Goal: Task Accomplishment & Management: Manage account settings

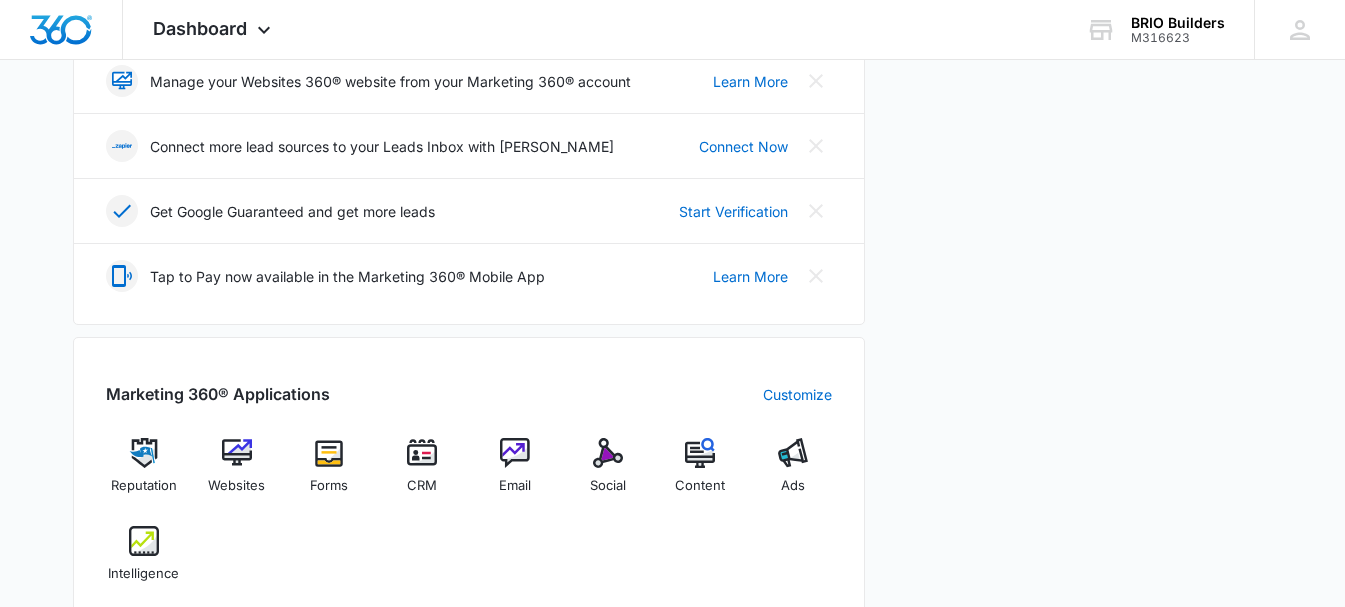
scroll to position [600, 0]
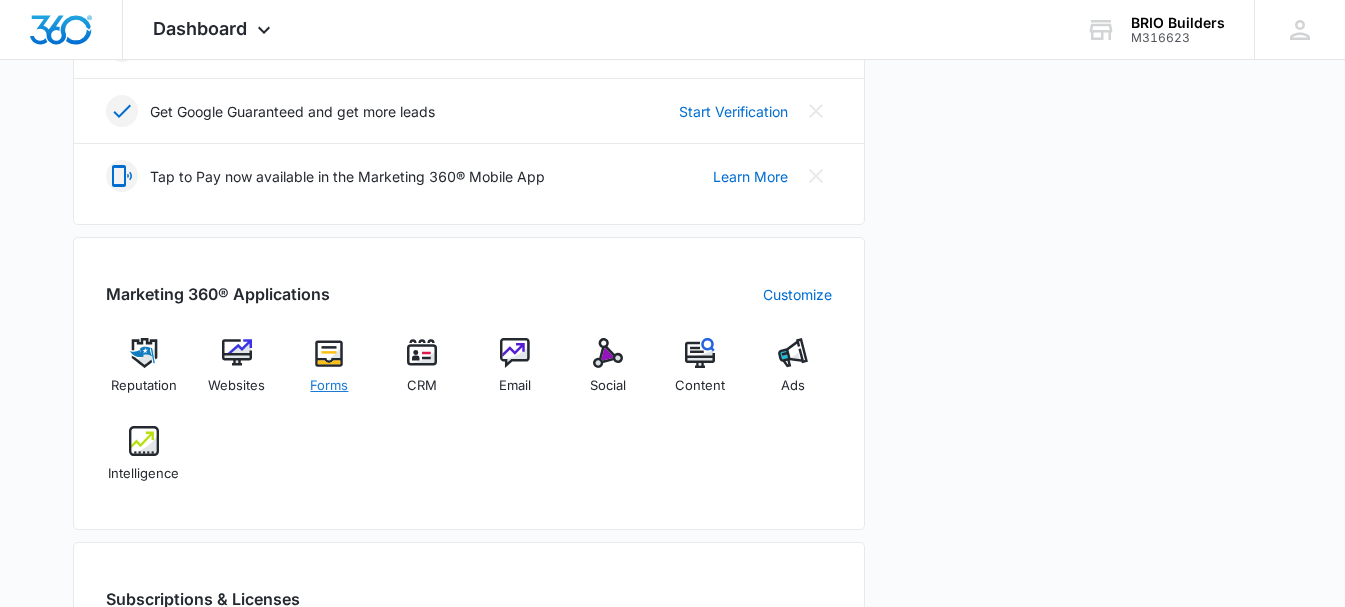
click at [317, 351] on img at bounding box center [329, 353] width 30 height 30
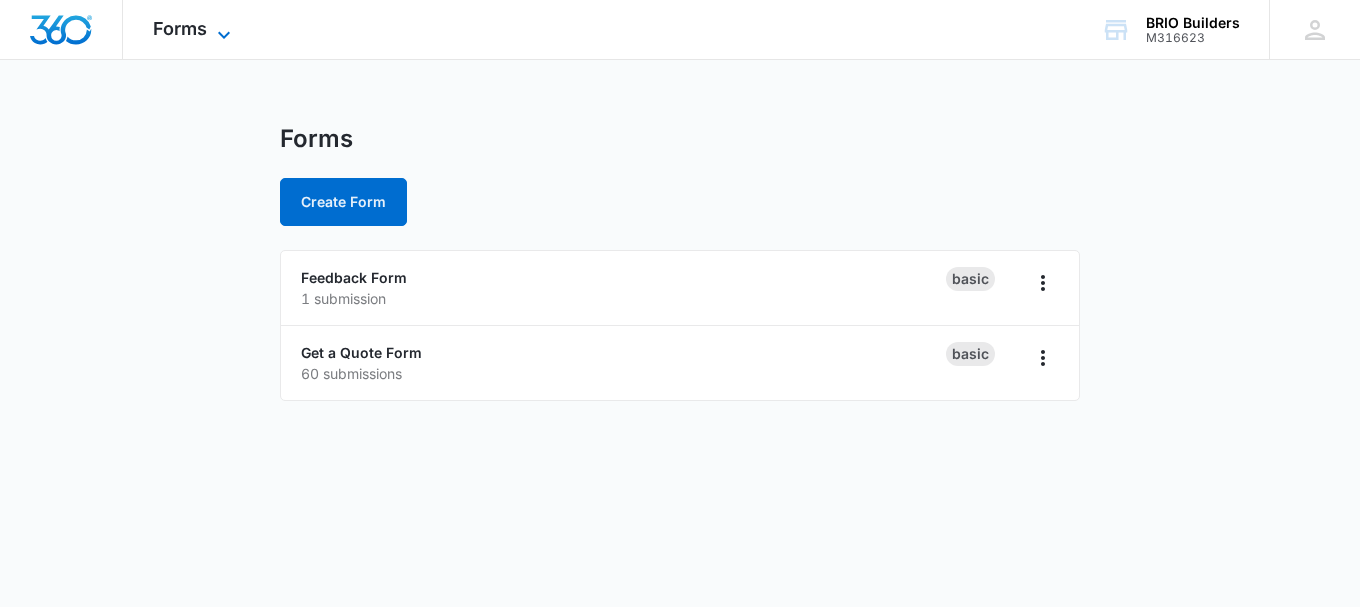
click at [180, 29] on span "Forms" at bounding box center [180, 28] width 54 height 21
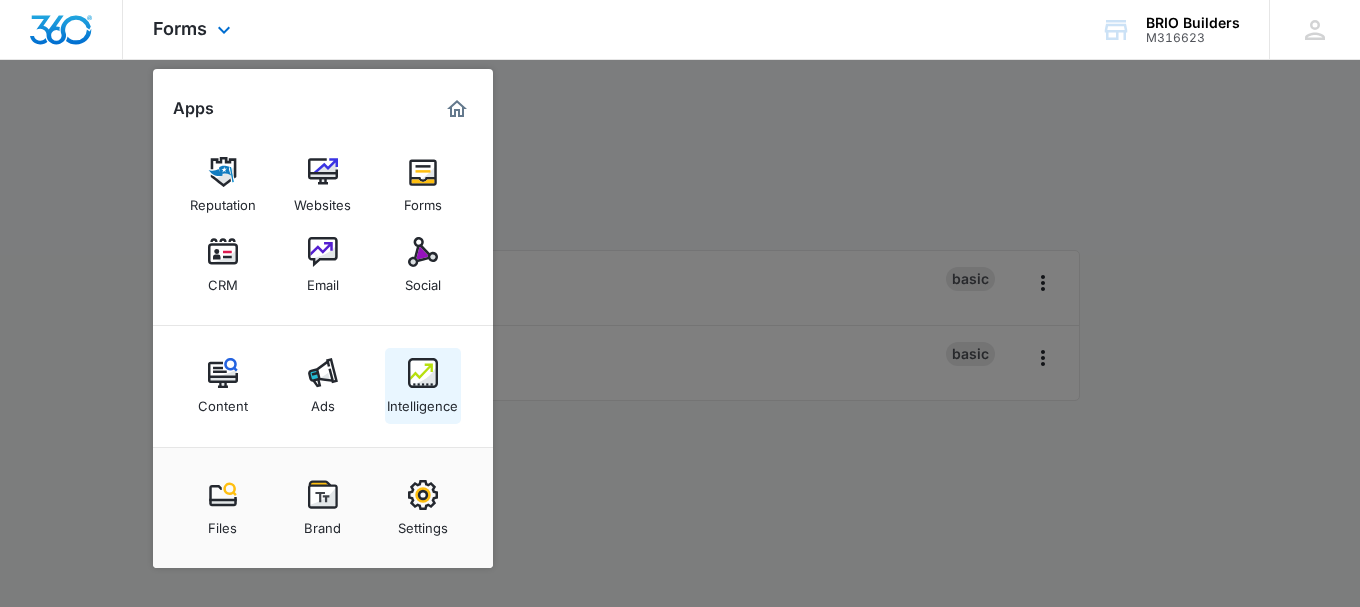
click at [435, 371] on img at bounding box center [423, 373] width 30 height 30
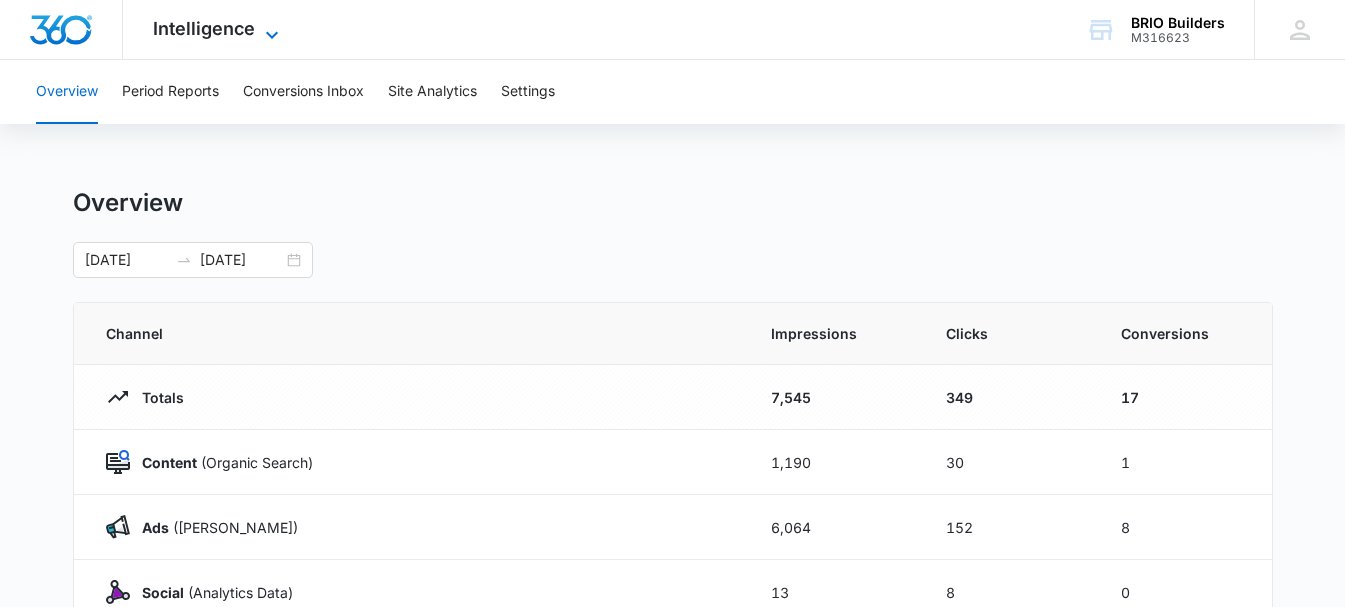
click at [202, 32] on span "Intelligence" at bounding box center [204, 28] width 102 height 21
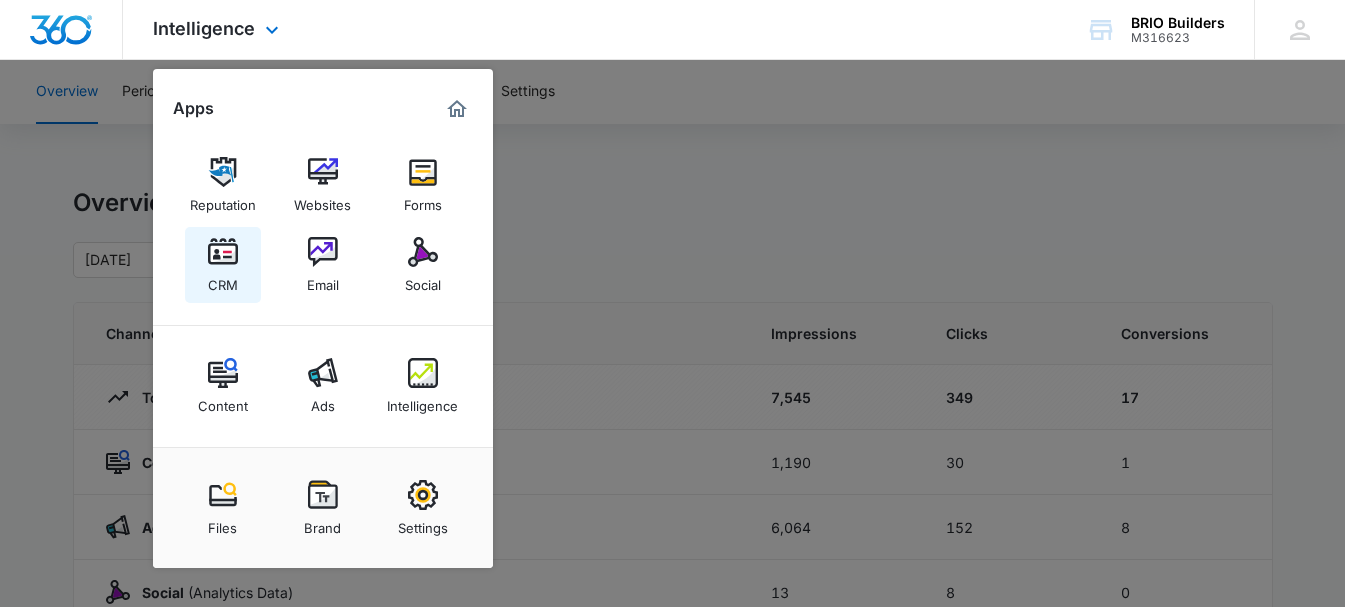
click at [232, 255] on img at bounding box center [223, 252] width 30 height 30
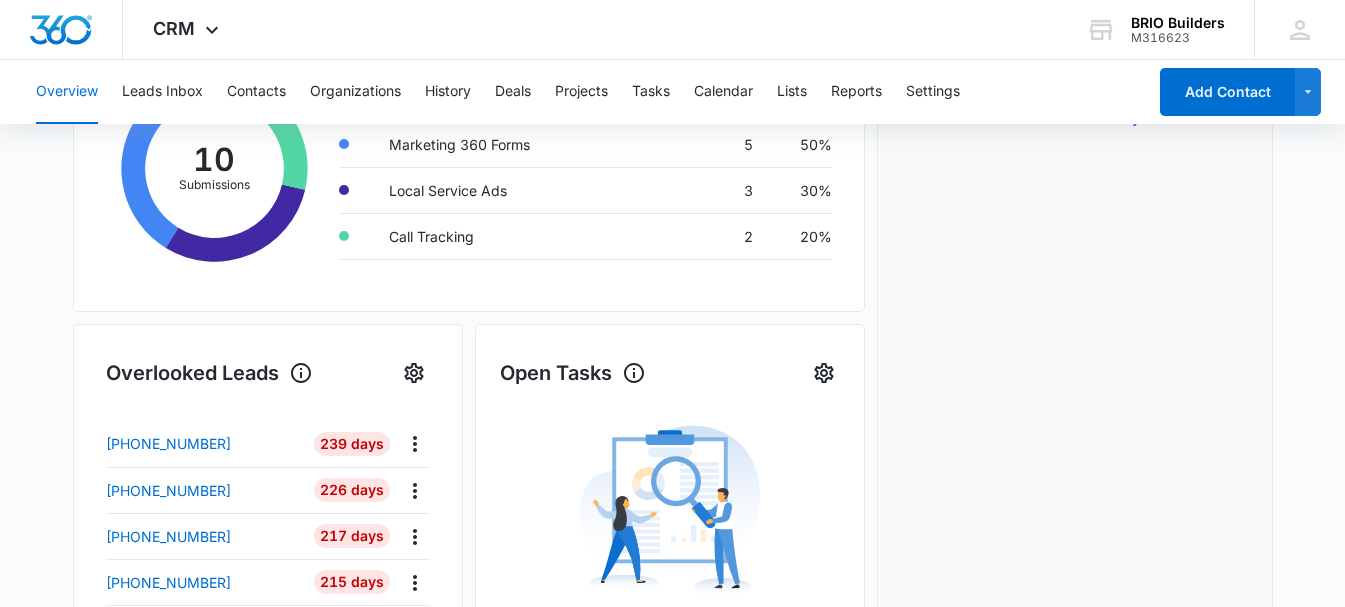
scroll to position [417, 0]
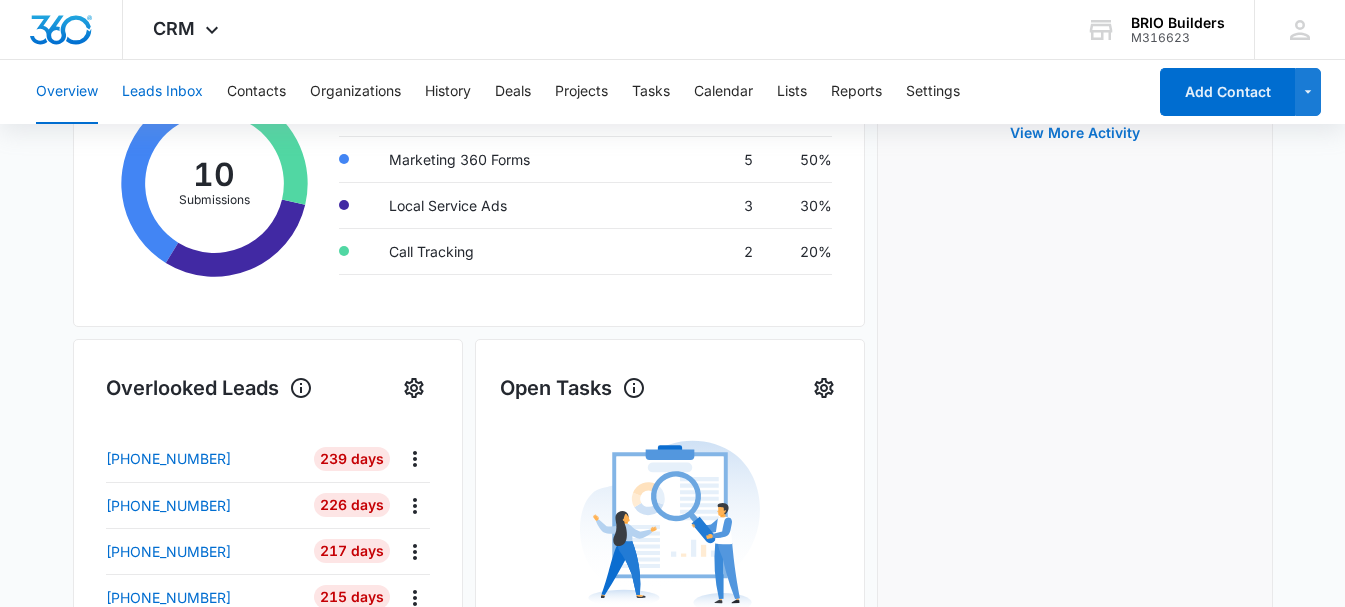
click at [178, 101] on button "Leads Inbox" at bounding box center [162, 92] width 81 height 64
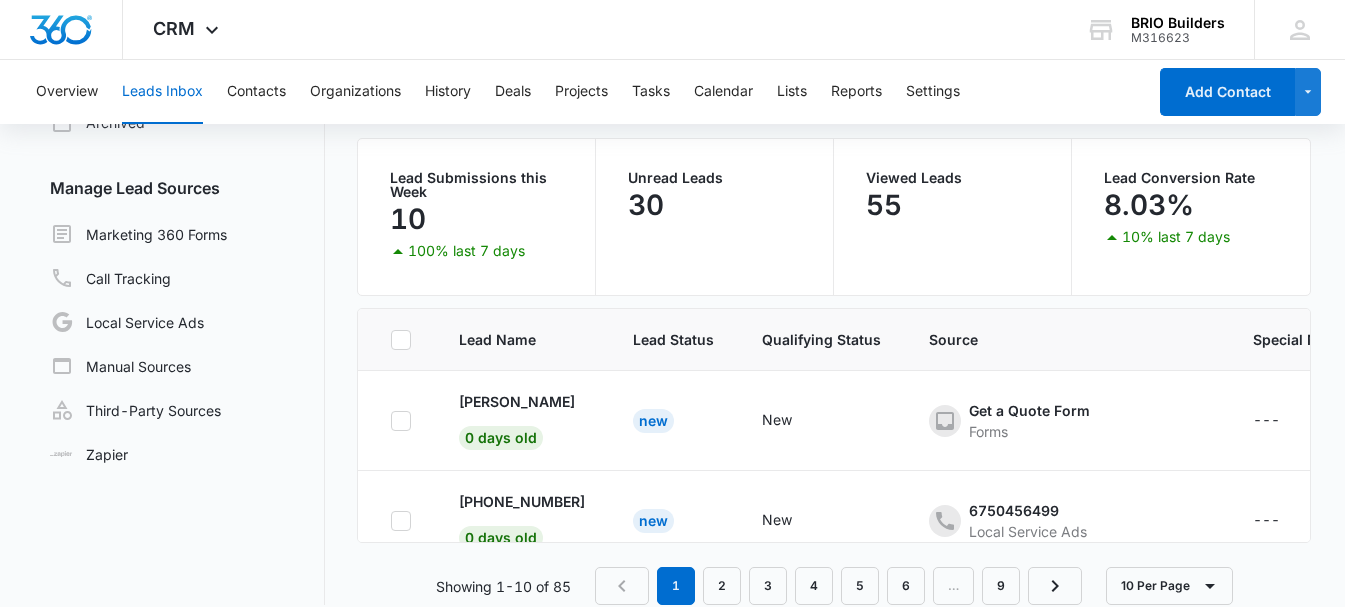
scroll to position [168, 0]
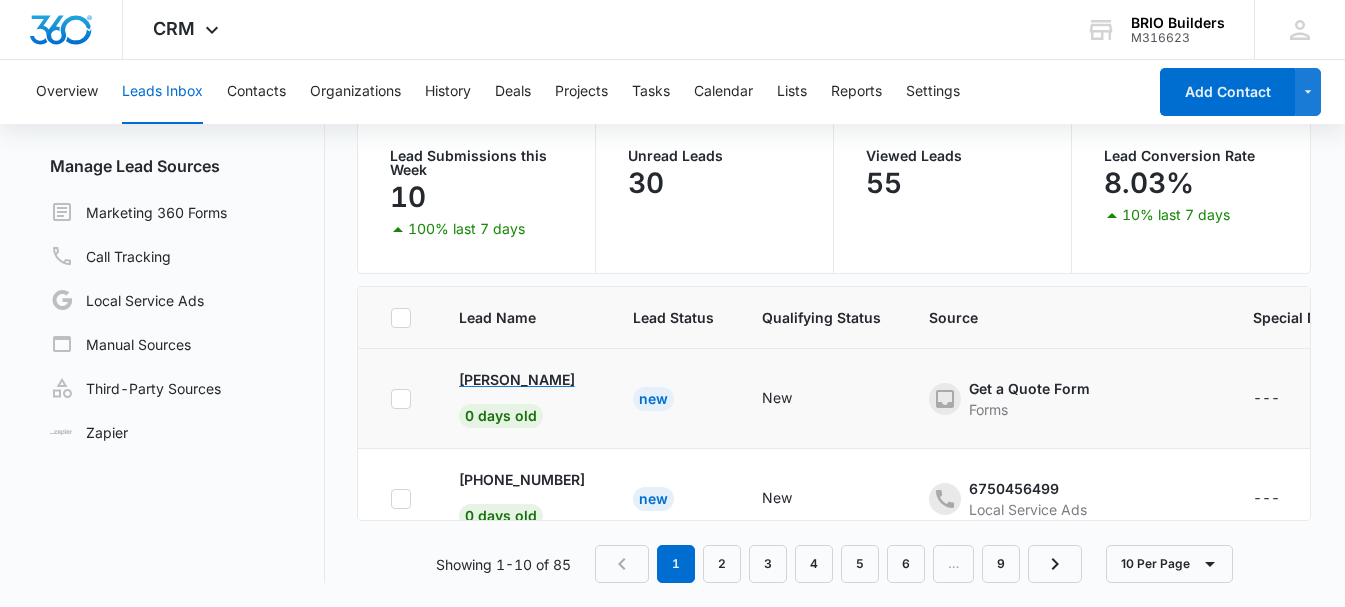
click at [536, 385] on p "[PERSON_NAME]" at bounding box center [517, 379] width 116 height 21
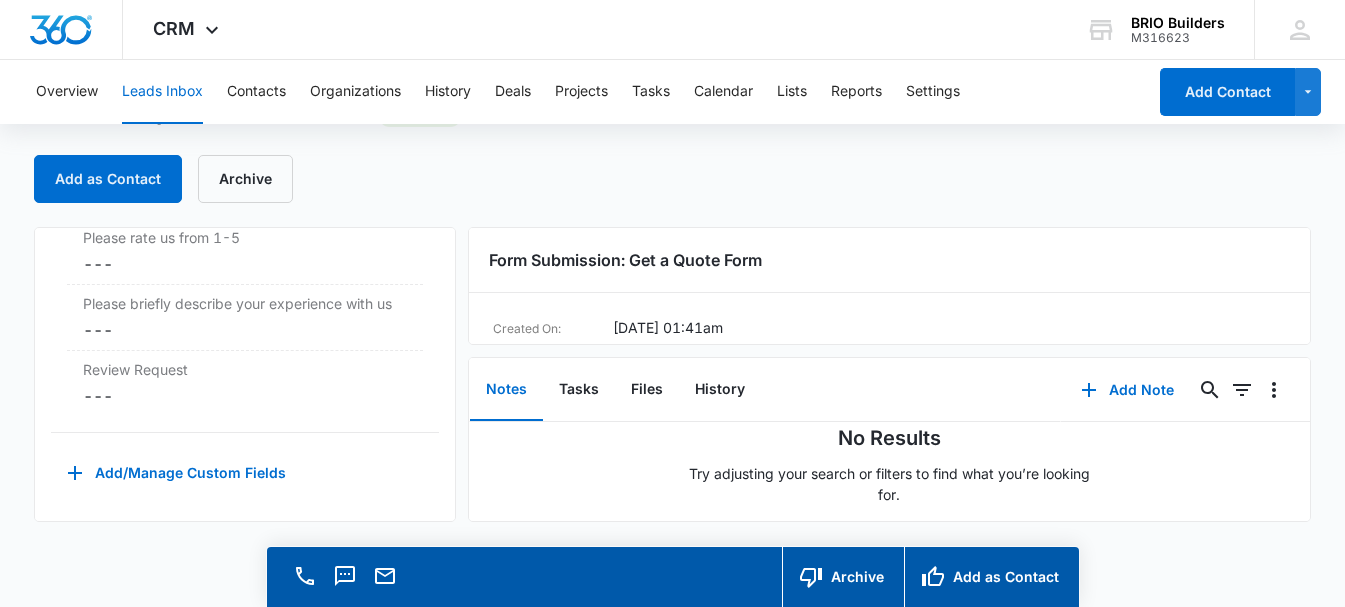
click at [1294, 236] on div "Form Submission: Get a Quote Form" at bounding box center [890, 260] width 842 height 65
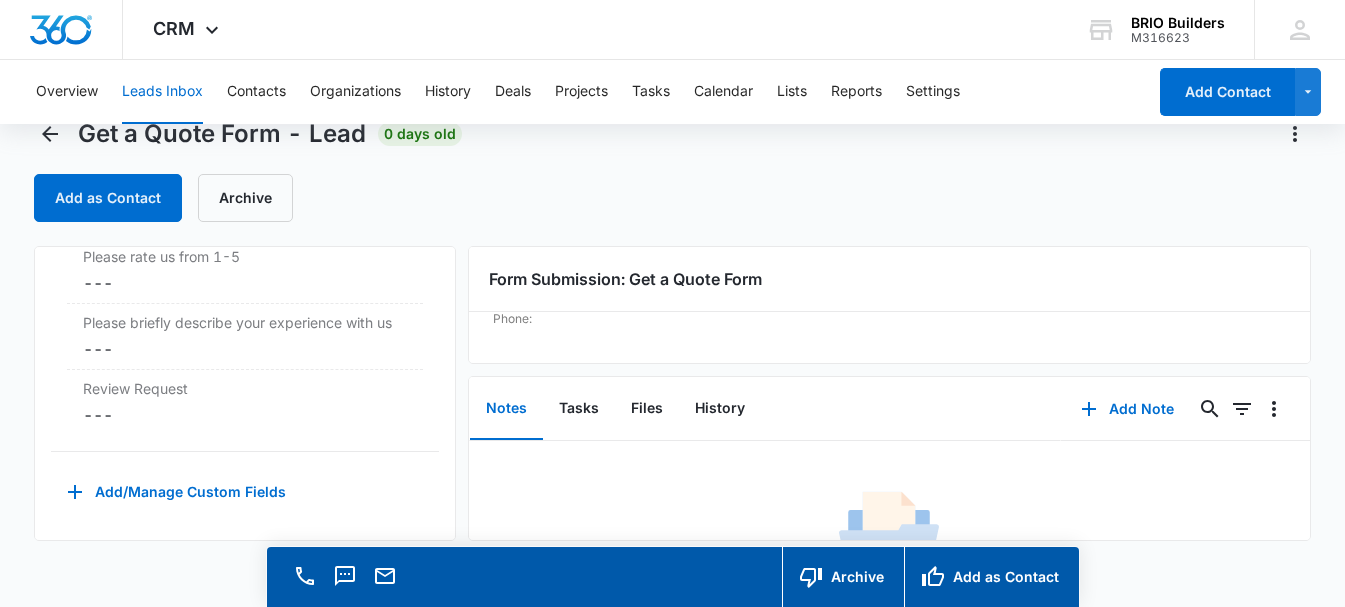
scroll to position [57, 0]
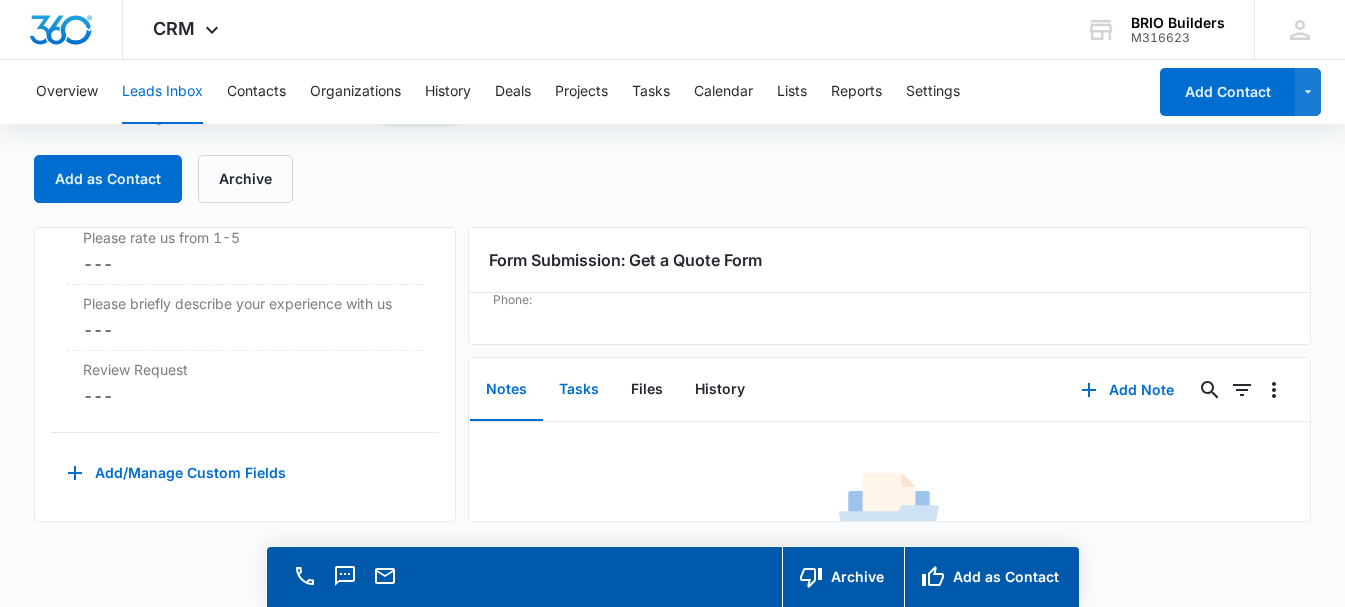
click at [582, 393] on button "Tasks" at bounding box center [579, 390] width 72 height 62
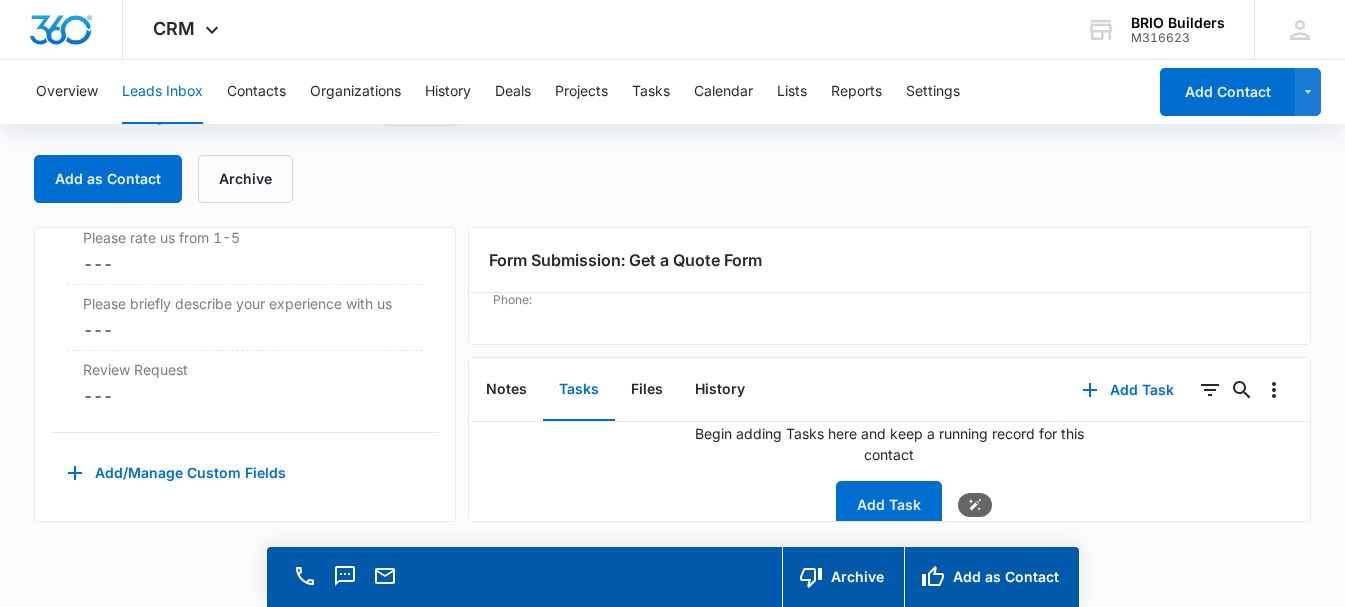
scroll to position [346, 0]
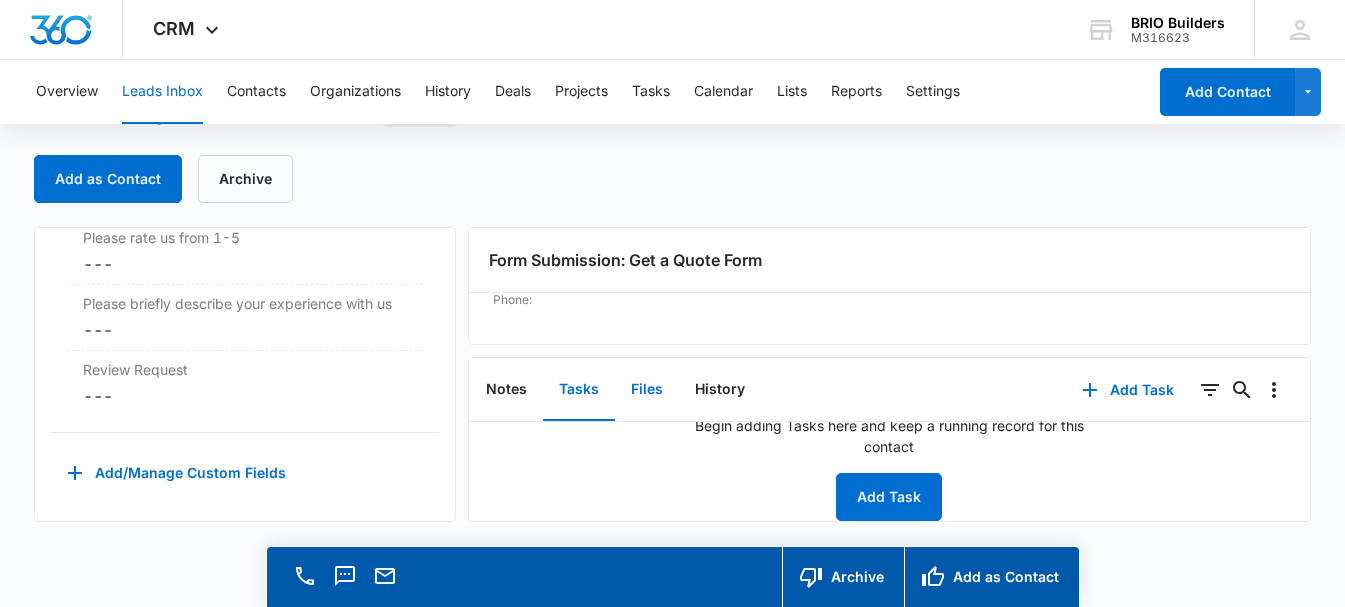
click at [644, 393] on button "Files" at bounding box center [647, 390] width 64 height 62
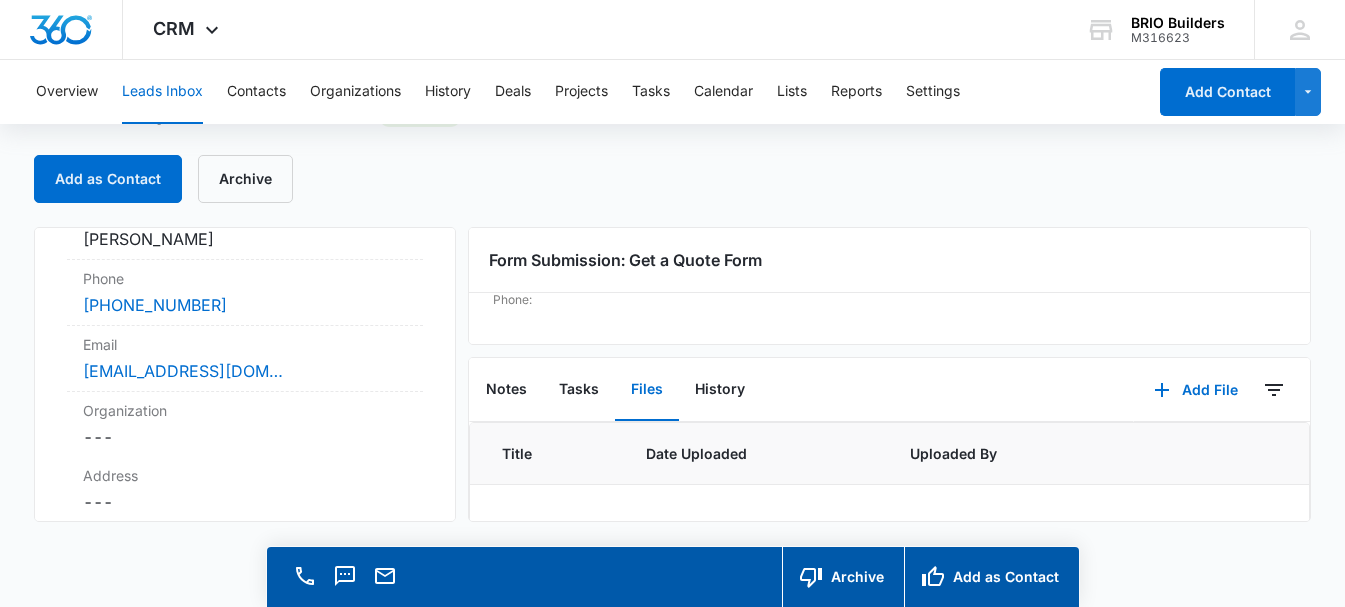
scroll to position [183, 0]
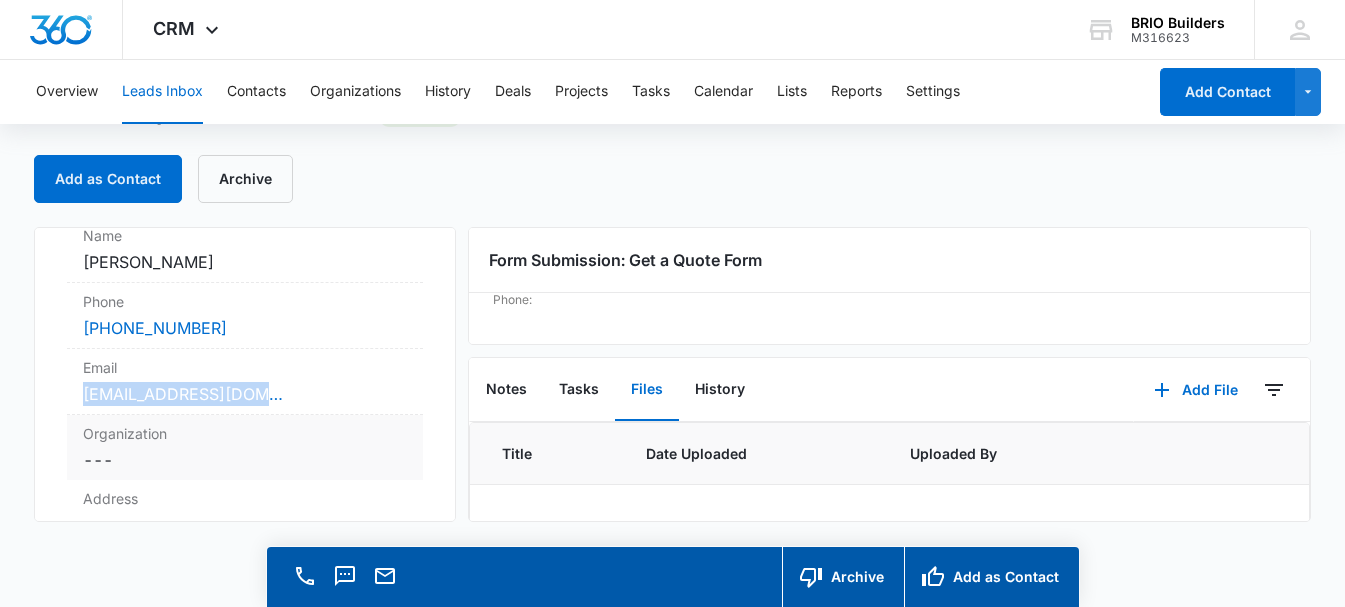
drag, startPoint x: 287, startPoint y: 394, endPoint x: 86, endPoint y: 398, distance: 201.0
click at [84, 398] on div "[EMAIL_ADDRESS][DOMAIN_NAME]" at bounding box center [245, 394] width 324 height 24
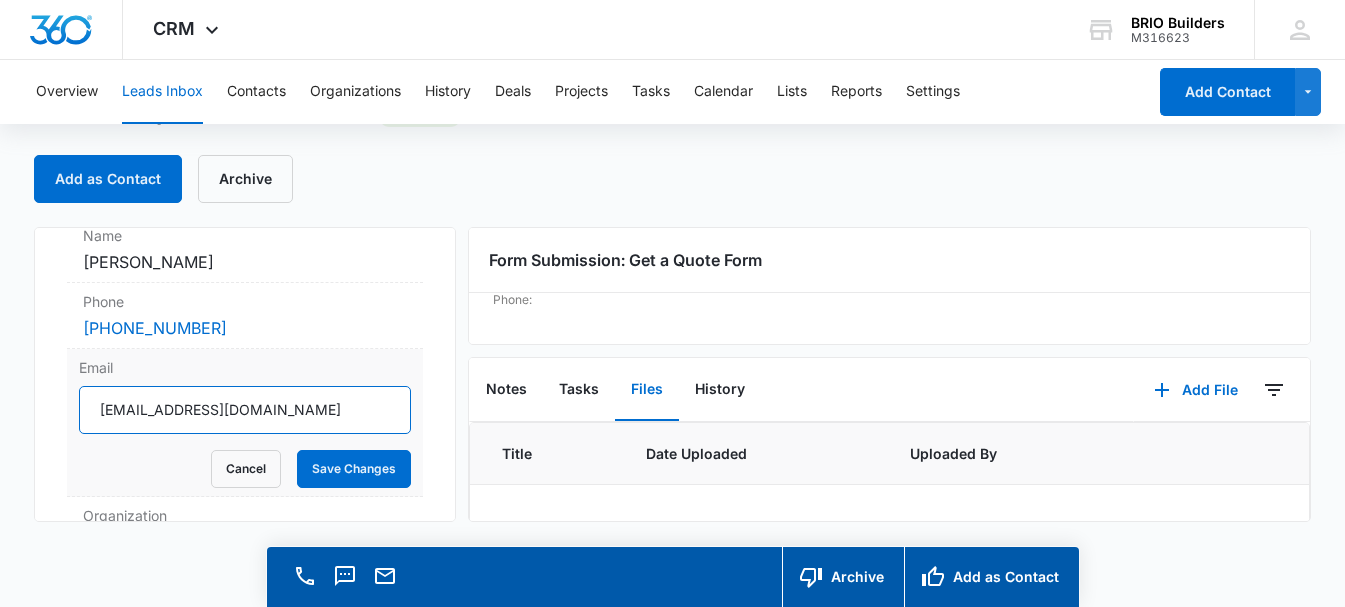
drag, startPoint x: 96, startPoint y: 414, endPoint x: 275, endPoint y: 414, distance: 179.0
click at [275, 414] on input "[EMAIL_ADDRESS][DOMAIN_NAME]" at bounding box center [245, 410] width 332 height 48
click at [157, 99] on button "Leads Inbox" at bounding box center [162, 92] width 81 height 64
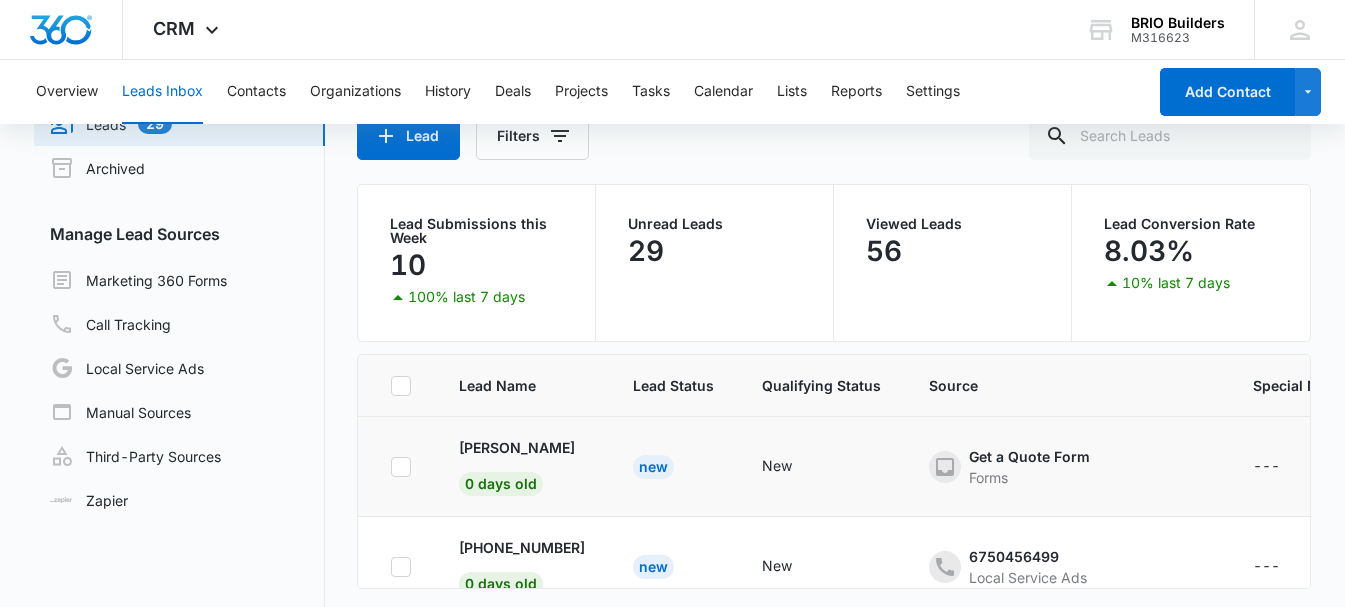
scroll to position [100, 0]
click at [554, 453] on p "[PHONE_NUMBER]" at bounding box center [522, 447] width 126 height 21
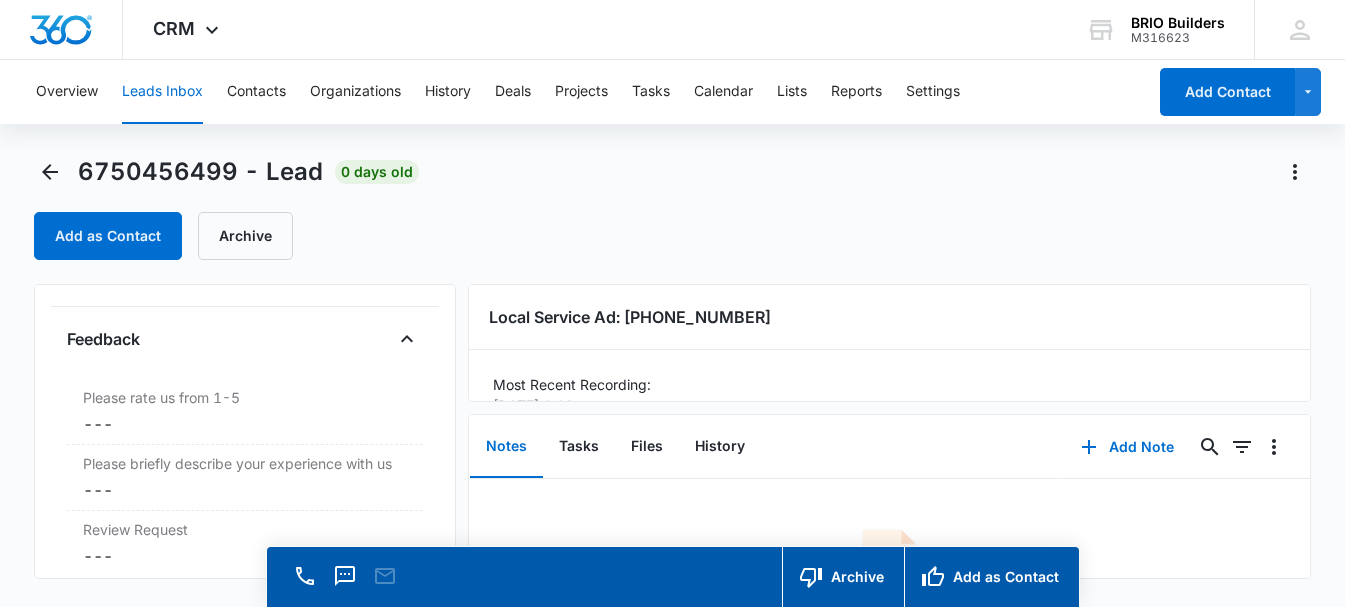
scroll to position [2149, 0]
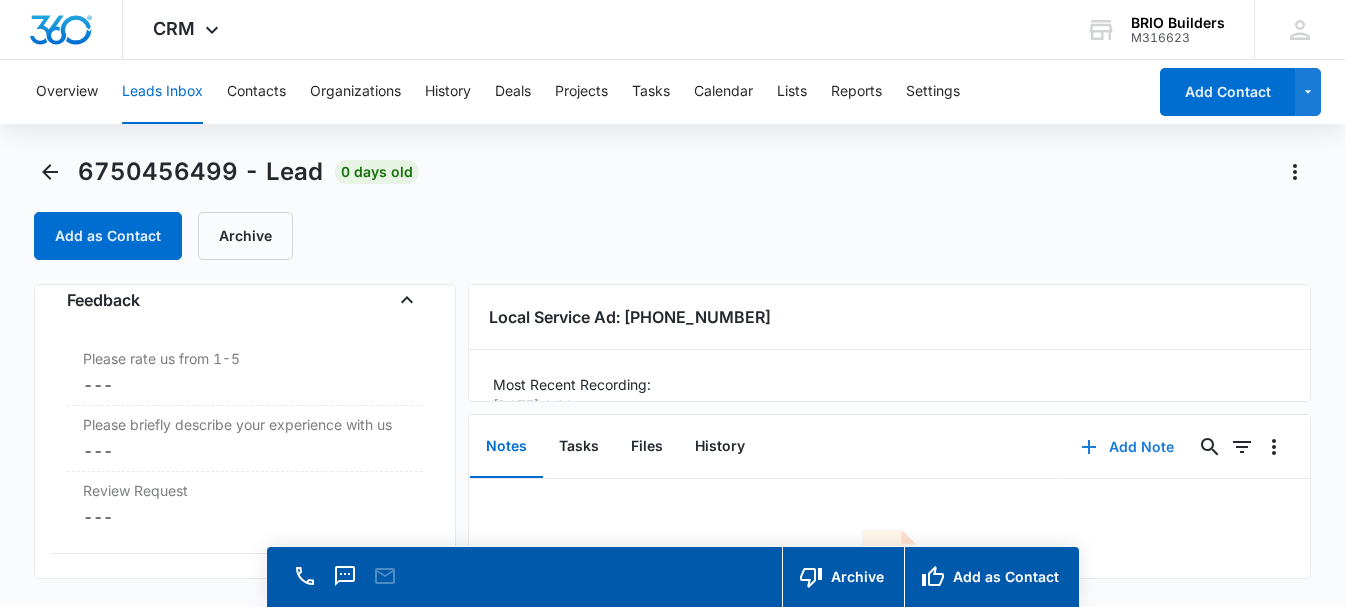
click at [1100, 446] on button "Add Note" at bounding box center [1127, 447] width 133 height 48
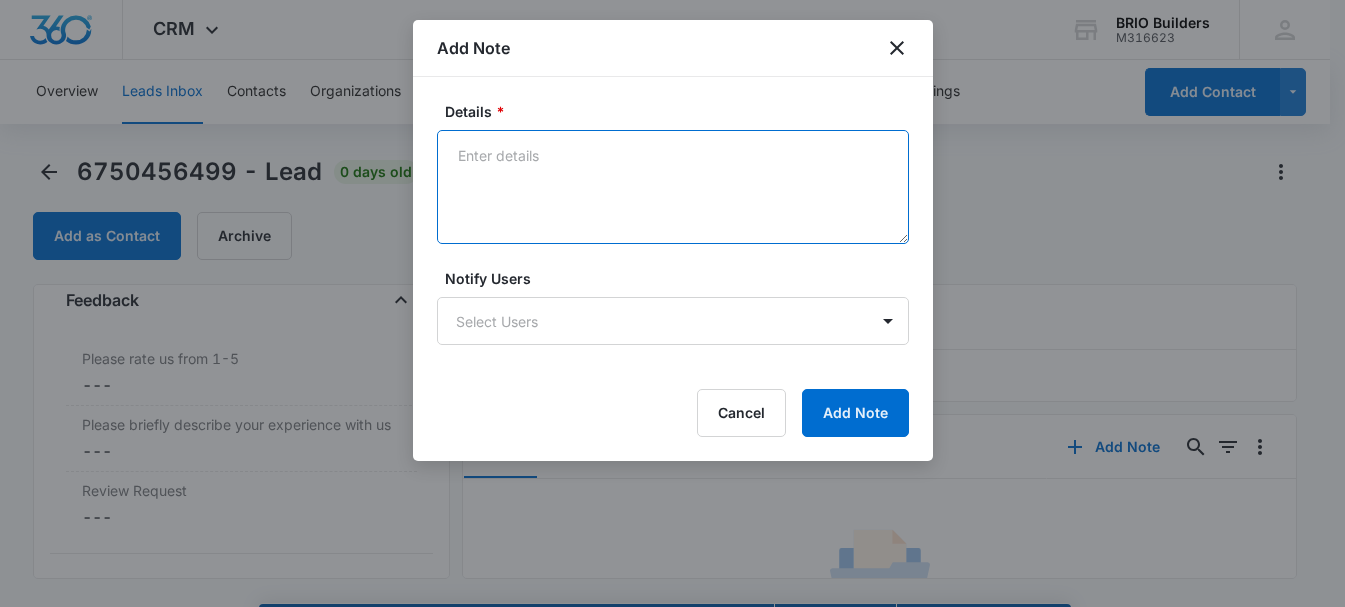
click at [492, 167] on textarea "Details *" at bounding box center [673, 187] width 472 height 114
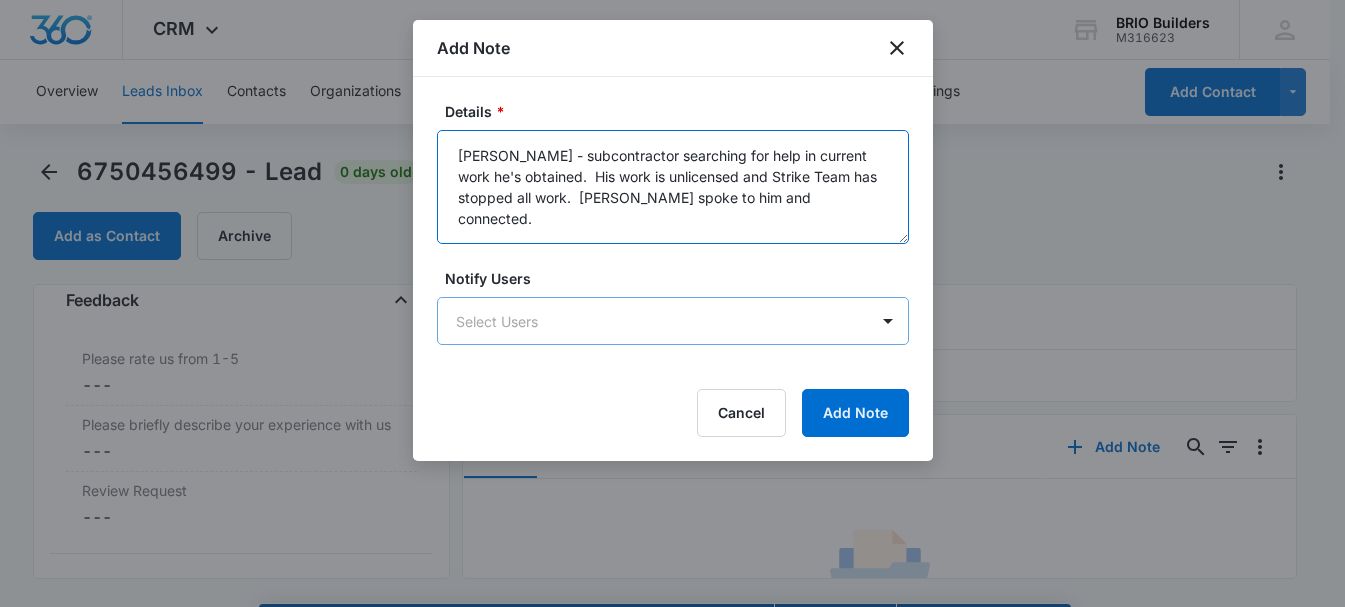
type textarea "[PERSON_NAME] - subcontractor searching for help in current work he's obtained.…"
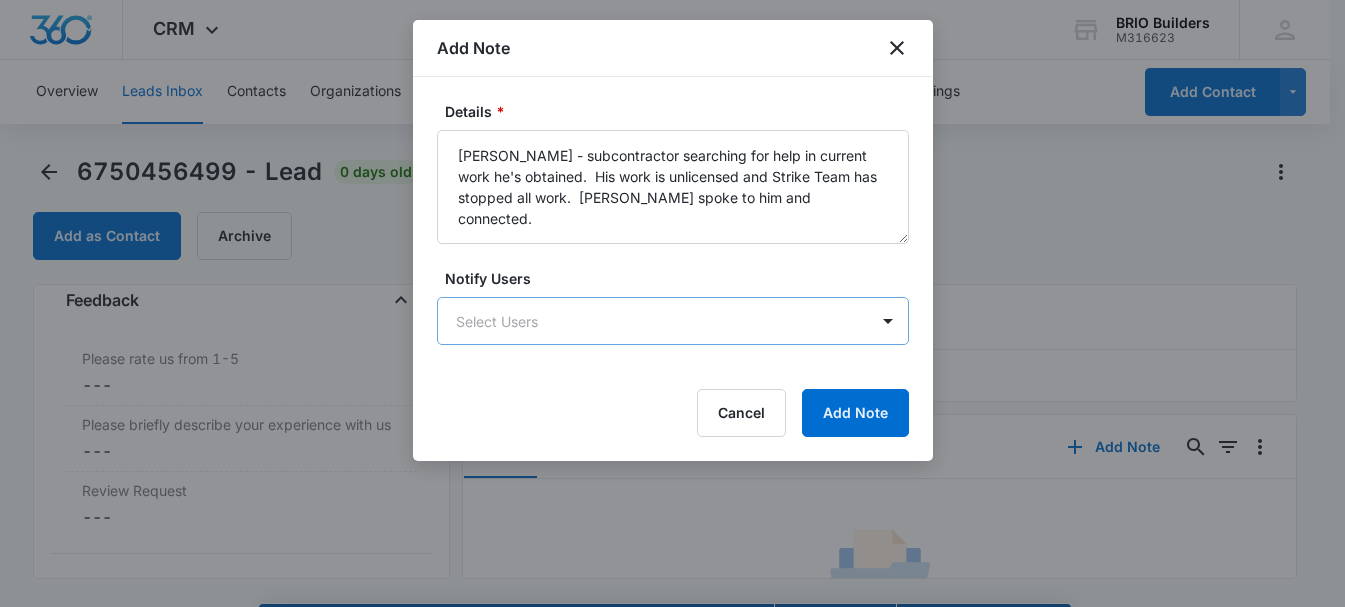
click at [540, 316] on body "CRM Apps Reputation Websites Forms CRM Email Social Content Ads Intelligence Fi…" at bounding box center [672, 332] width 1345 height 664
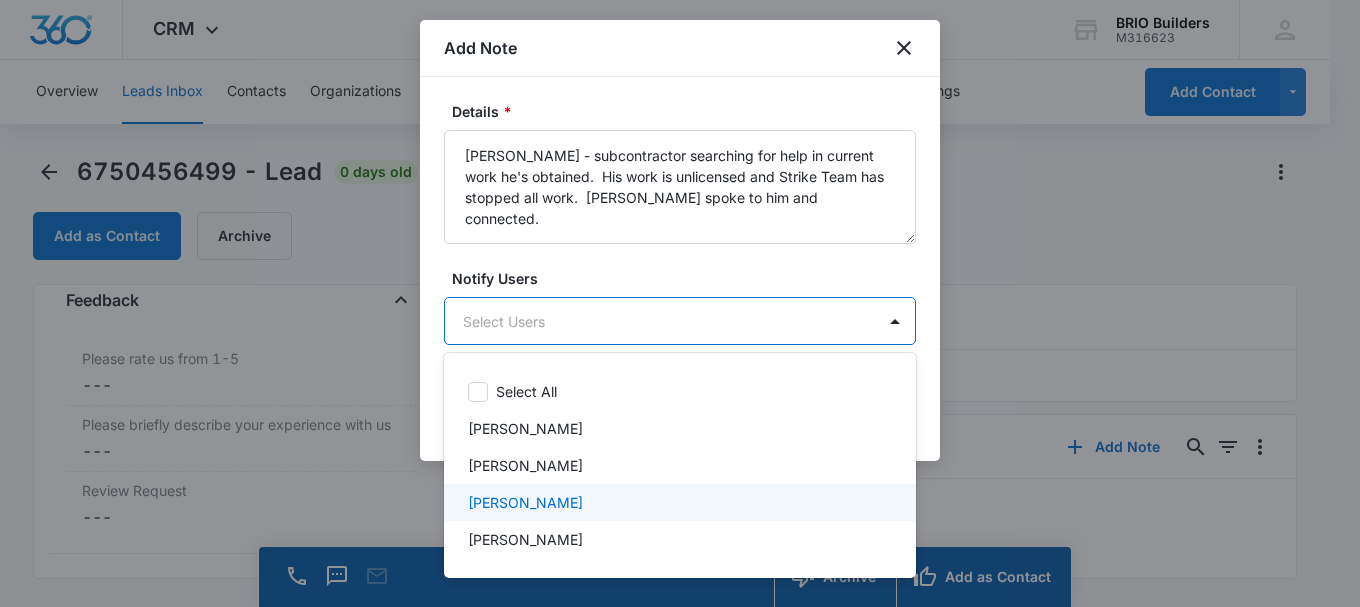
click at [506, 500] on p "[PERSON_NAME]" at bounding box center [525, 502] width 115 height 21
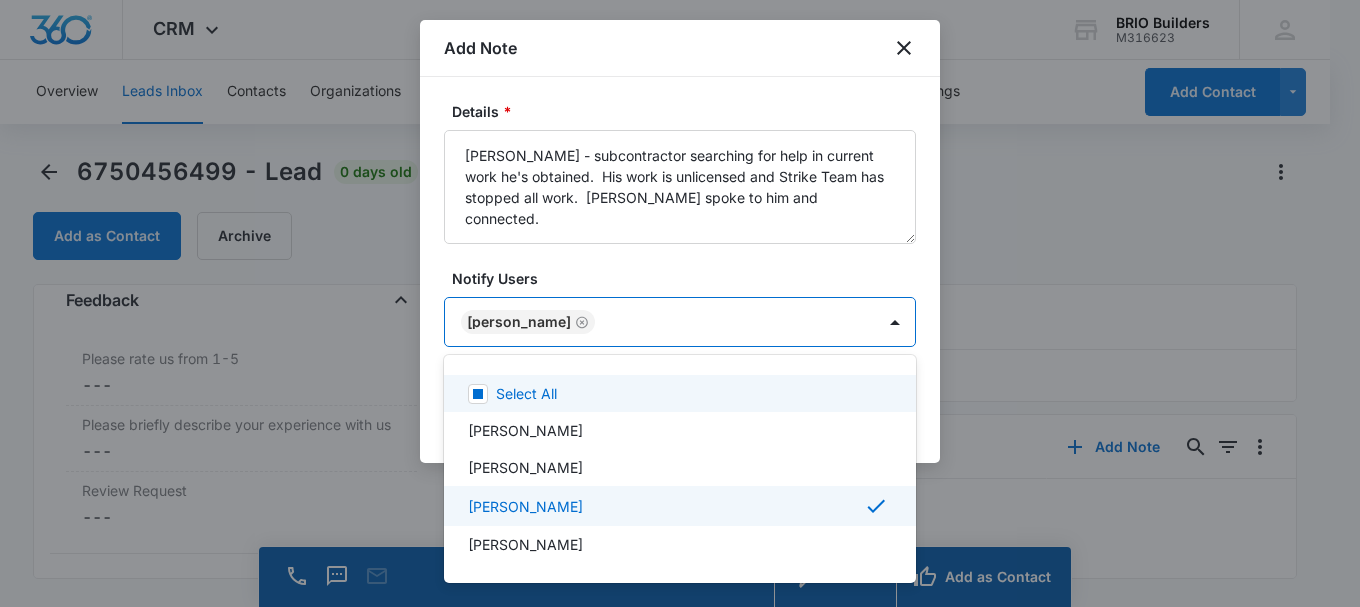
click at [926, 277] on div at bounding box center [680, 303] width 1360 height 607
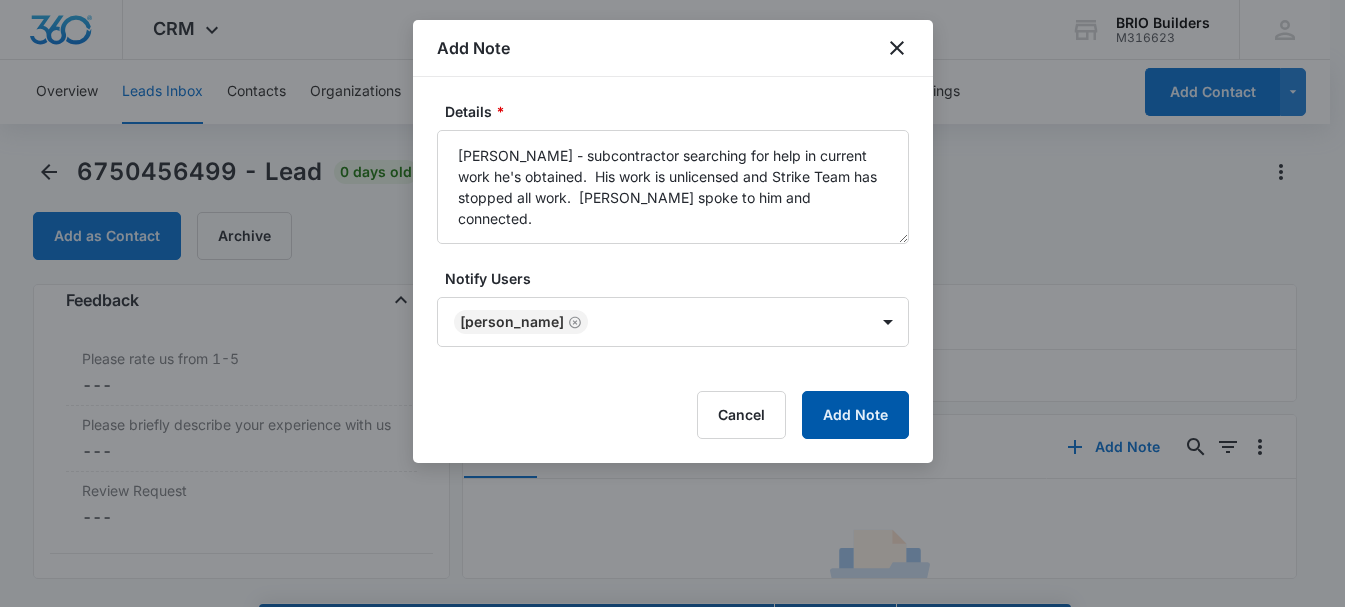
click at [879, 412] on button "Add Note" at bounding box center [855, 415] width 107 height 48
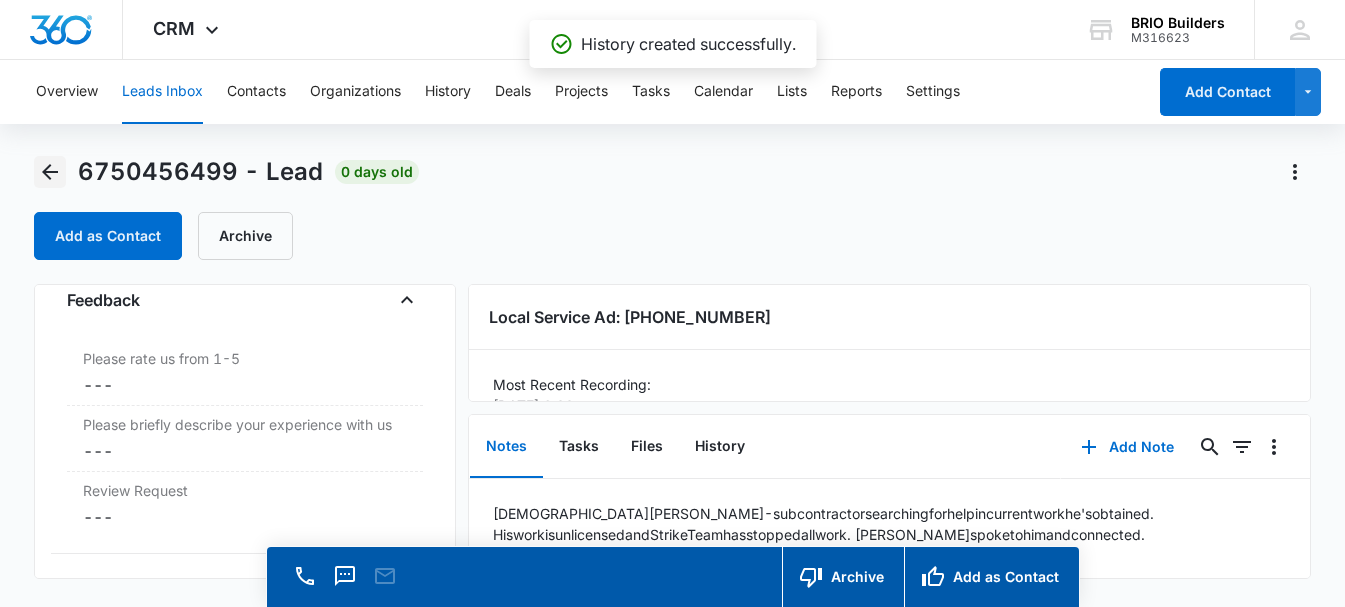
click at [62, 170] on button "Back" at bounding box center [50, 172] width 32 height 32
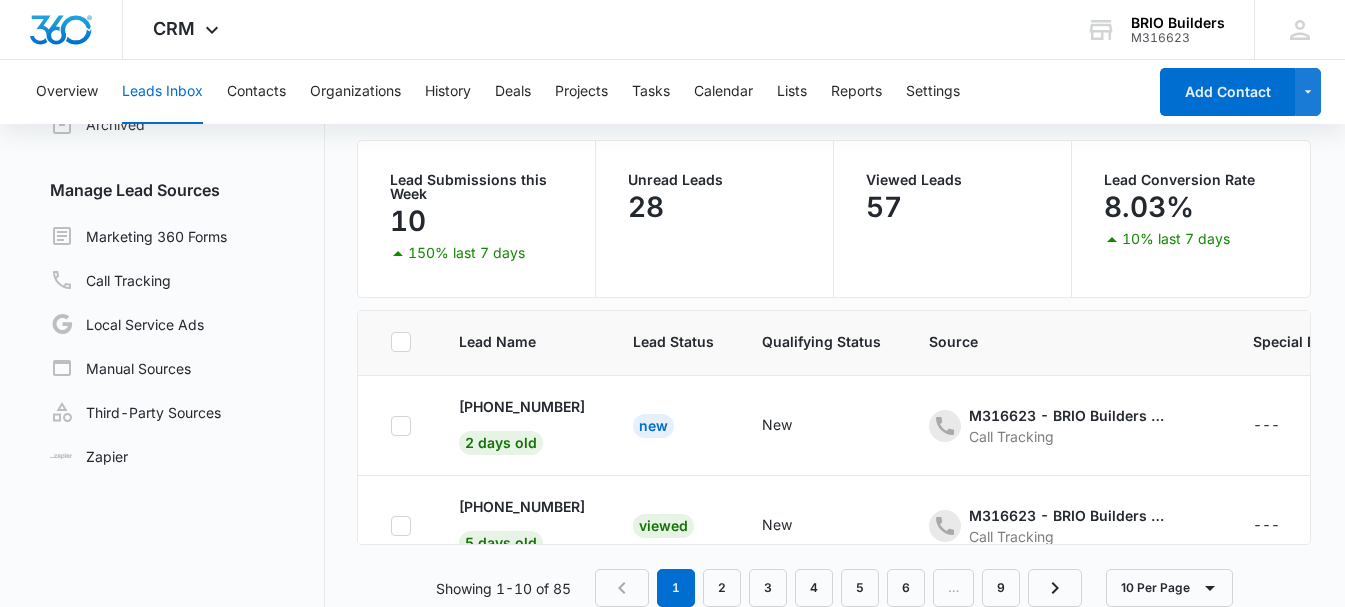
scroll to position [200, 0]
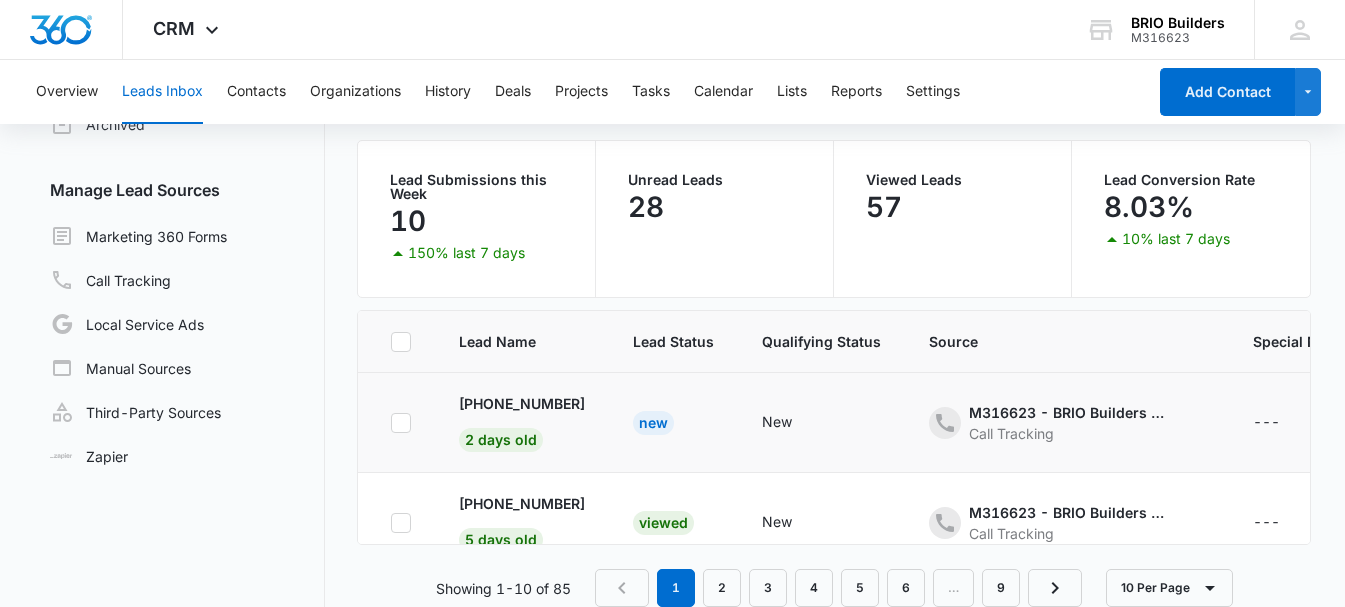
click at [598, 414] on td "[PHONE_NUMBER] 2 days old" at bounding box center [522, 423] width 174 height 100
click at [585, 410] on p "[PHONE_NUMBER]" at bounding box center [522, 403] width 126 height 21
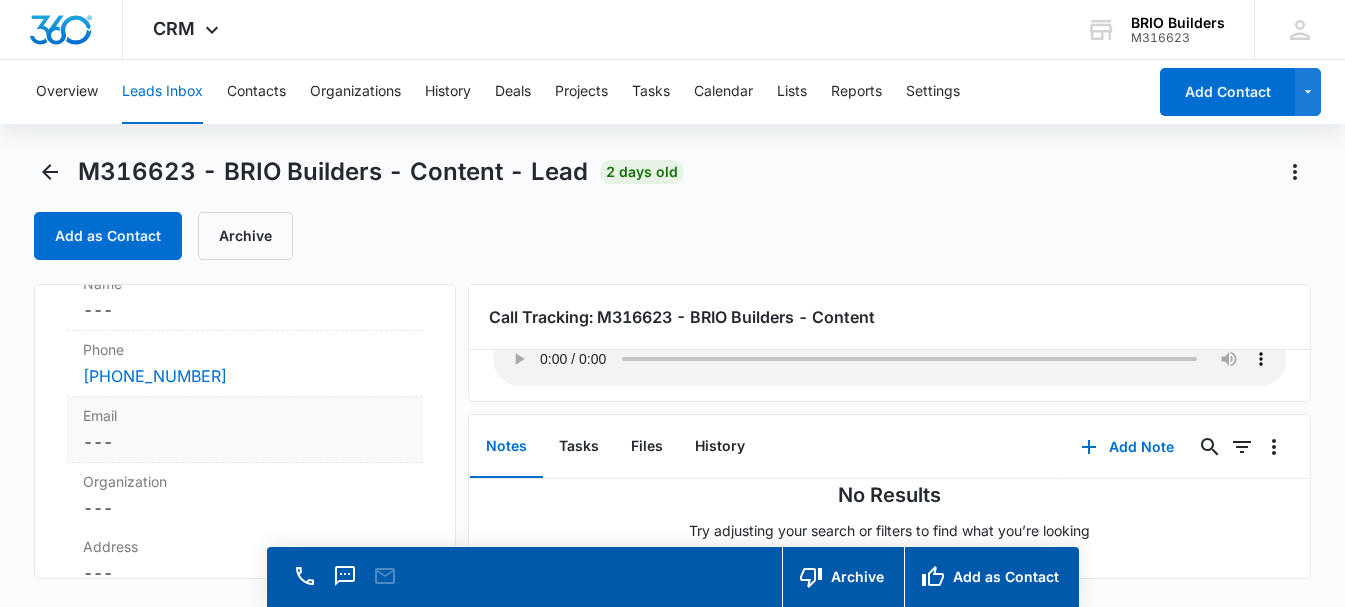
scroll to position [300, 0]
click at [46, 170] on icon "Back" at bounding box center [50, 172] width 16 height 16
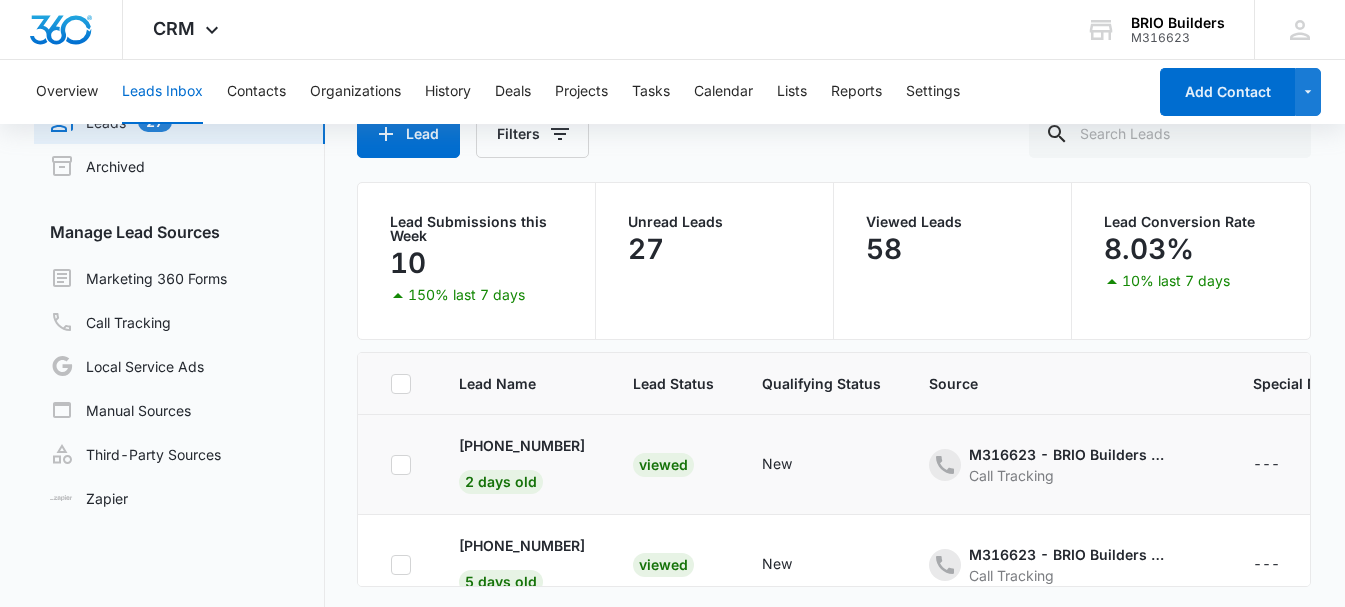
scroll to position [104, 0]
click at [509, 451] on p "[PHONE_NUMBER]" at bounding box center [522, 443] width 126 height 21
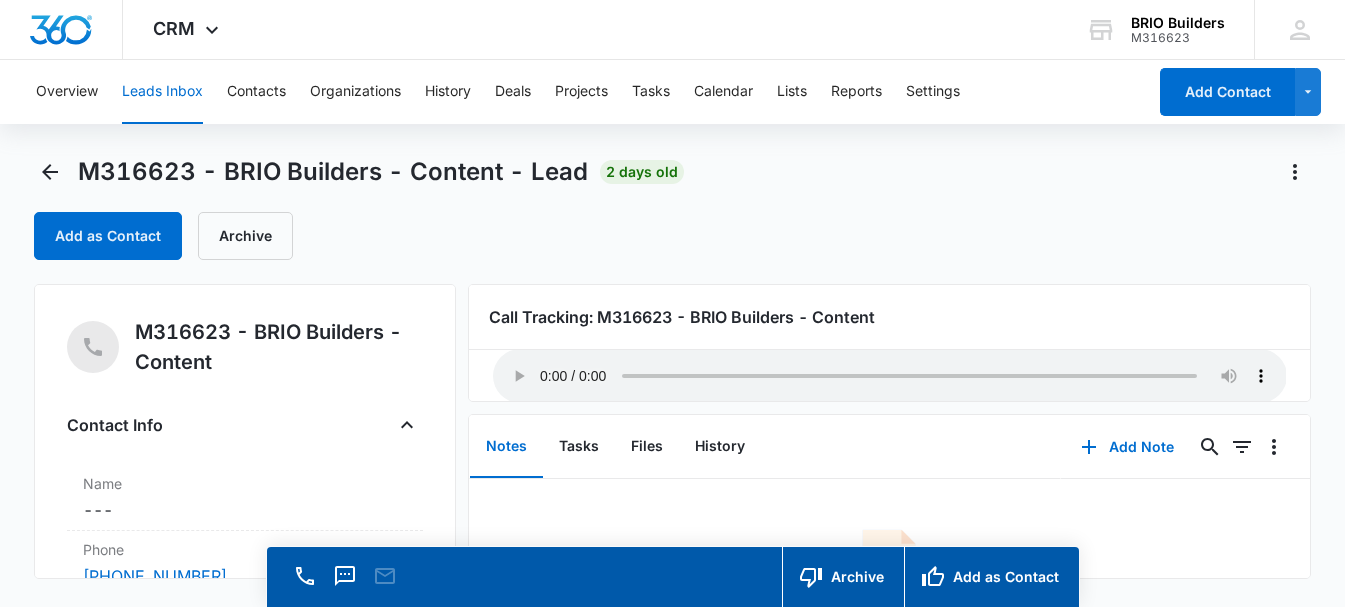
scroll to position [74, 0]
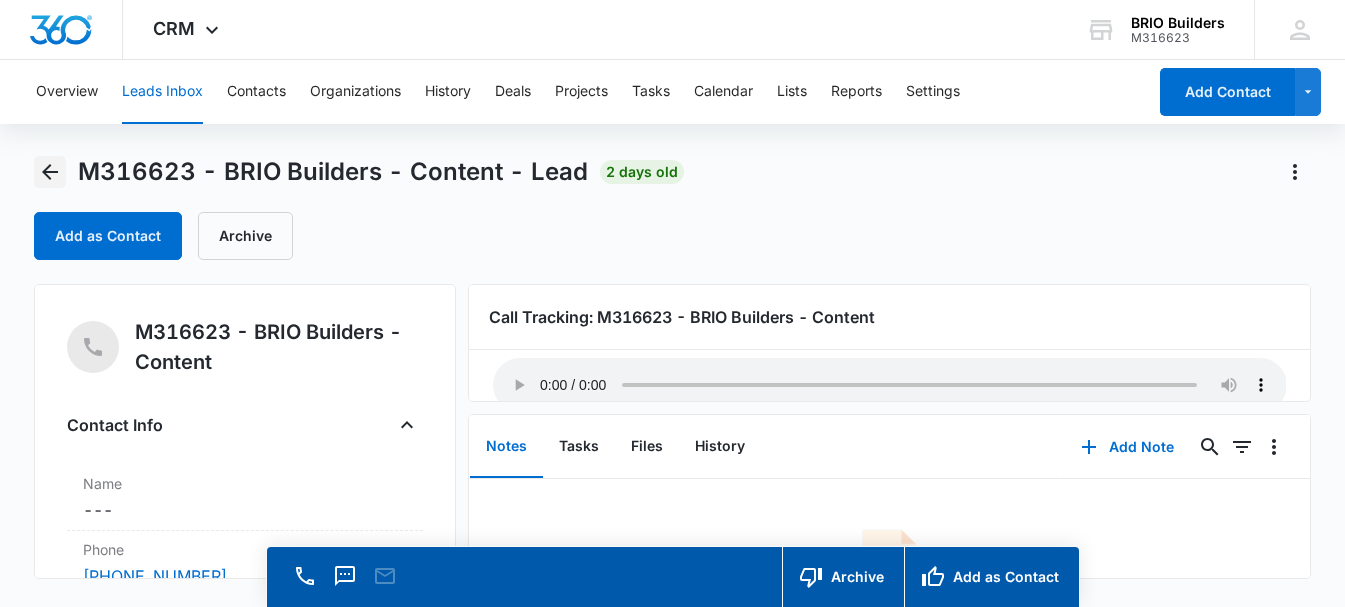
click at [56, 170] on icon "Back" at bounding box center [50, 172] width 24 height 24
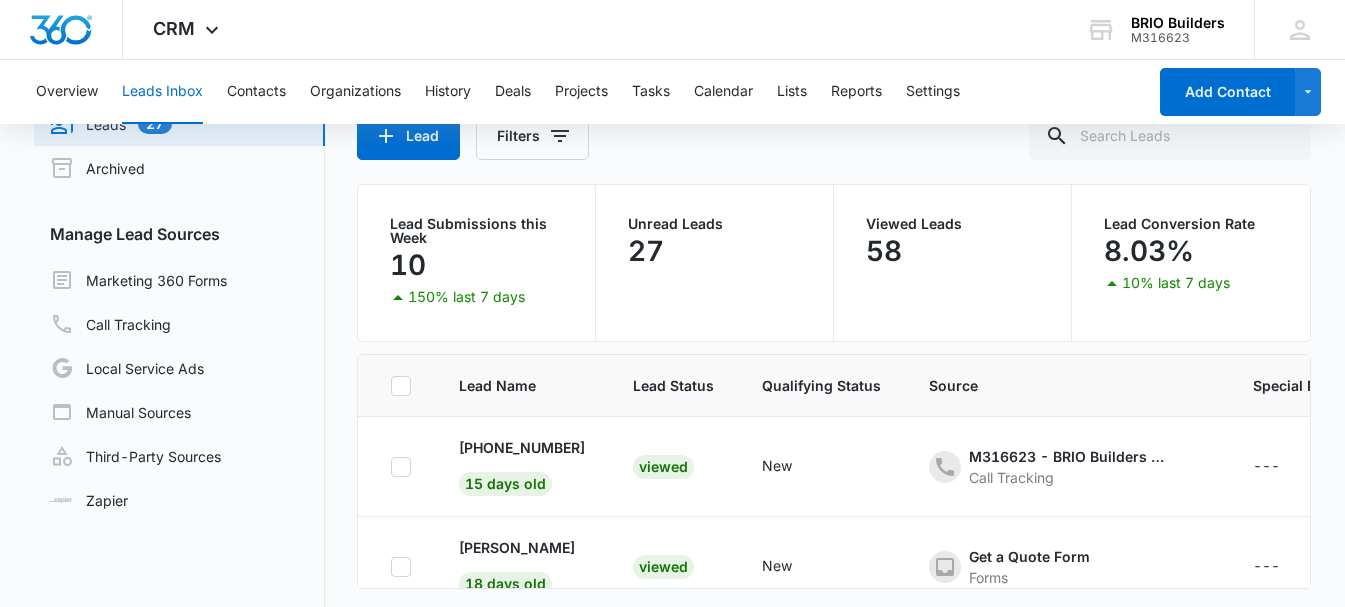
scroll to position [700, 0]
click at [552, 448] on p "[PERSON_NAME]" at bounding box center [517, 447] width 116 height 21
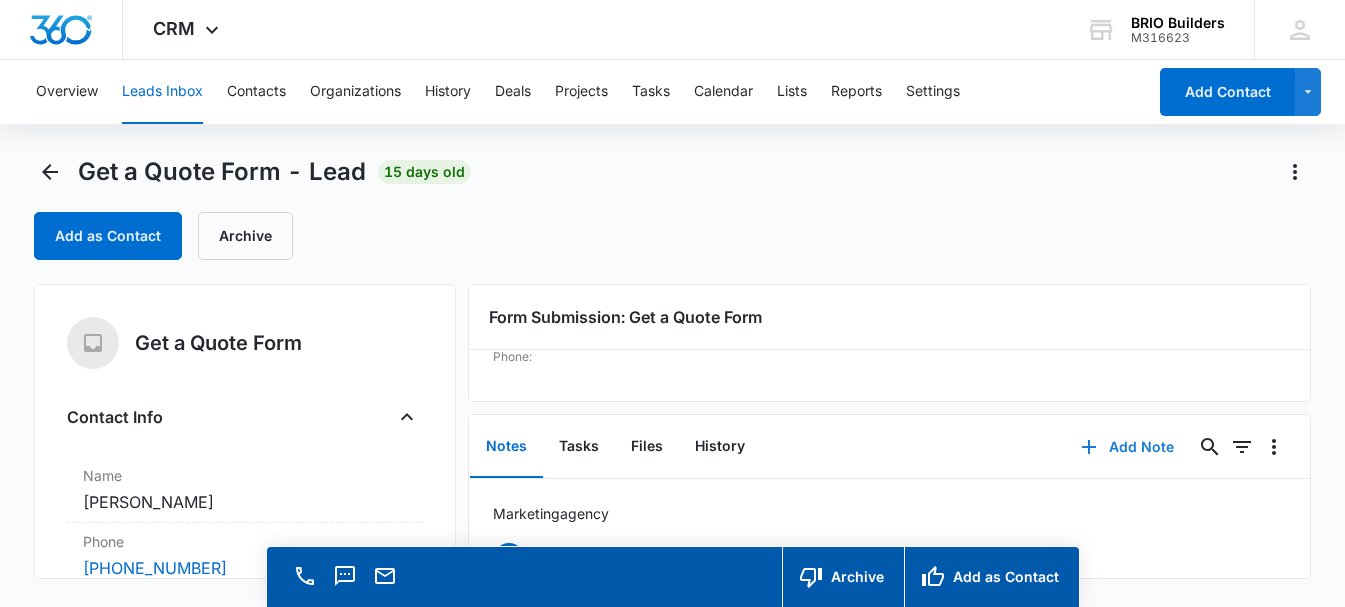
click at [1106, 451] on button "Add Note" at bounding box center [1127, 447] width 133 height 48
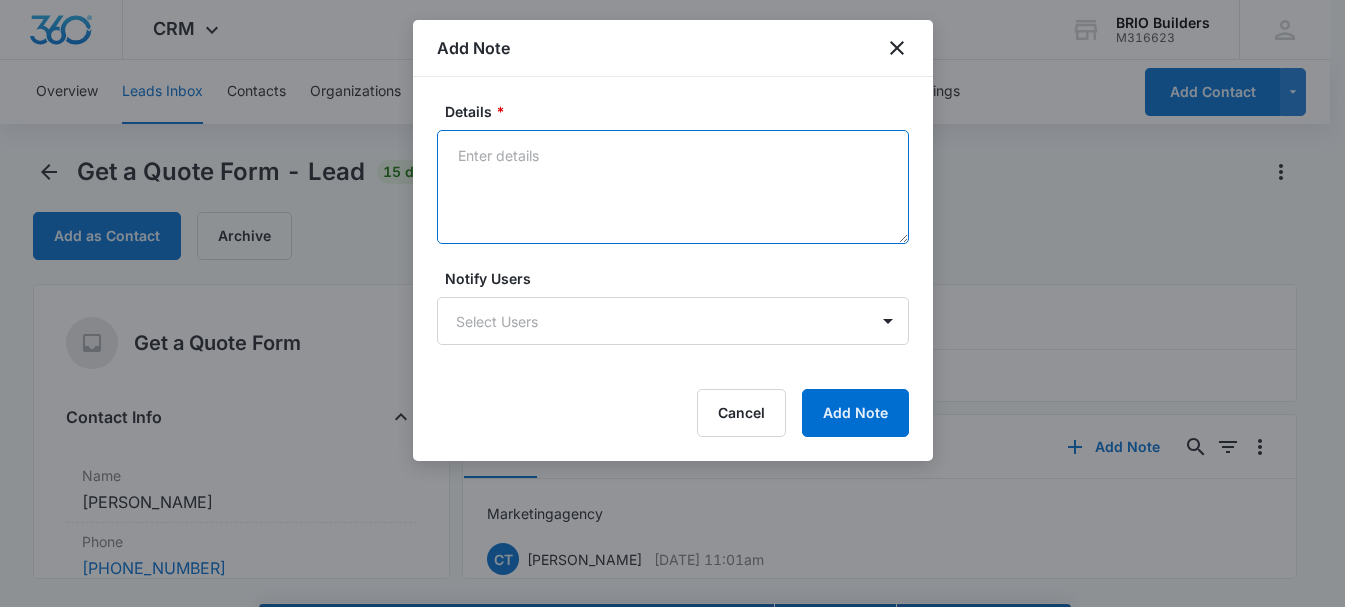
click at [498, 163] on textarea "Details *" at bounding box center [673, 187] width 472 height 114
type textarea "Marketing agency."
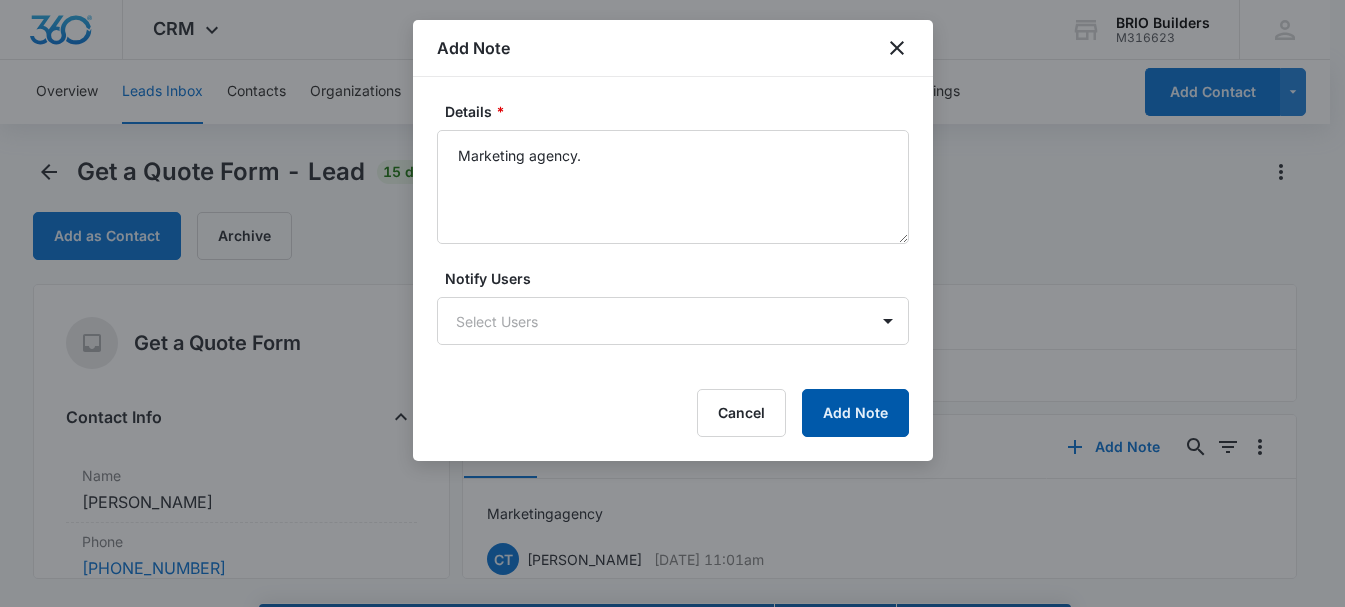
click at [854, 409] on button "Add Note" at bounding box center [855, 413] width 107 height 48
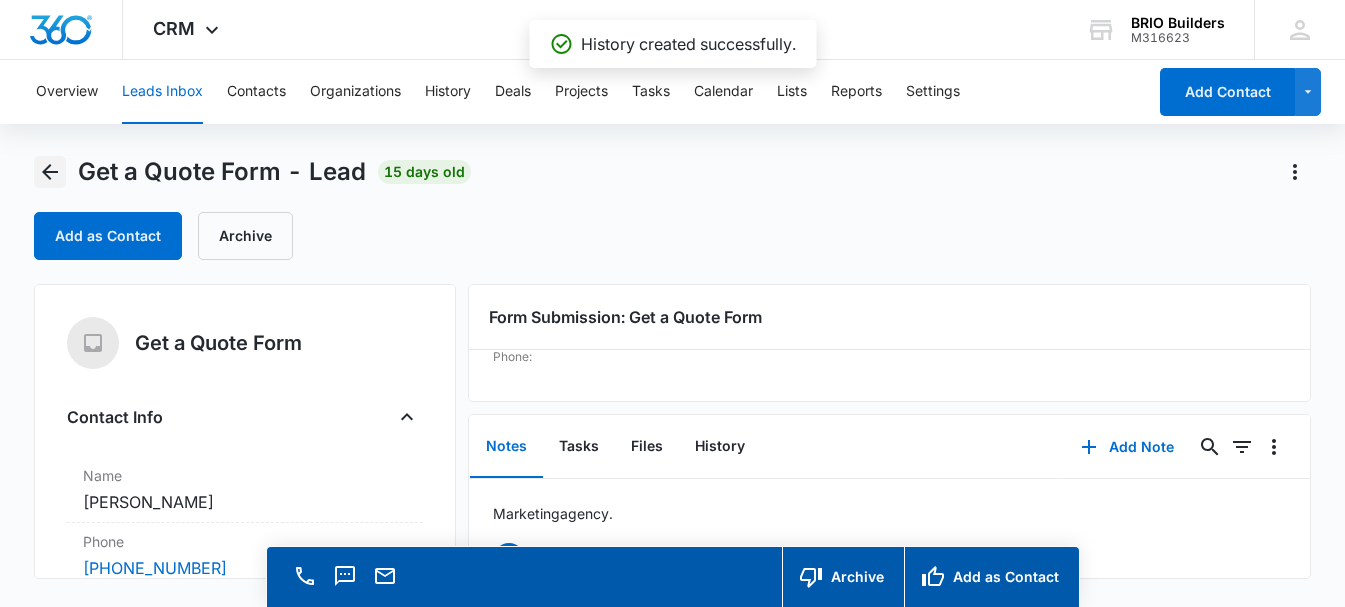
click at [48, 170] on icon "Back" at bounding box center [50, 172] width 24 height 24
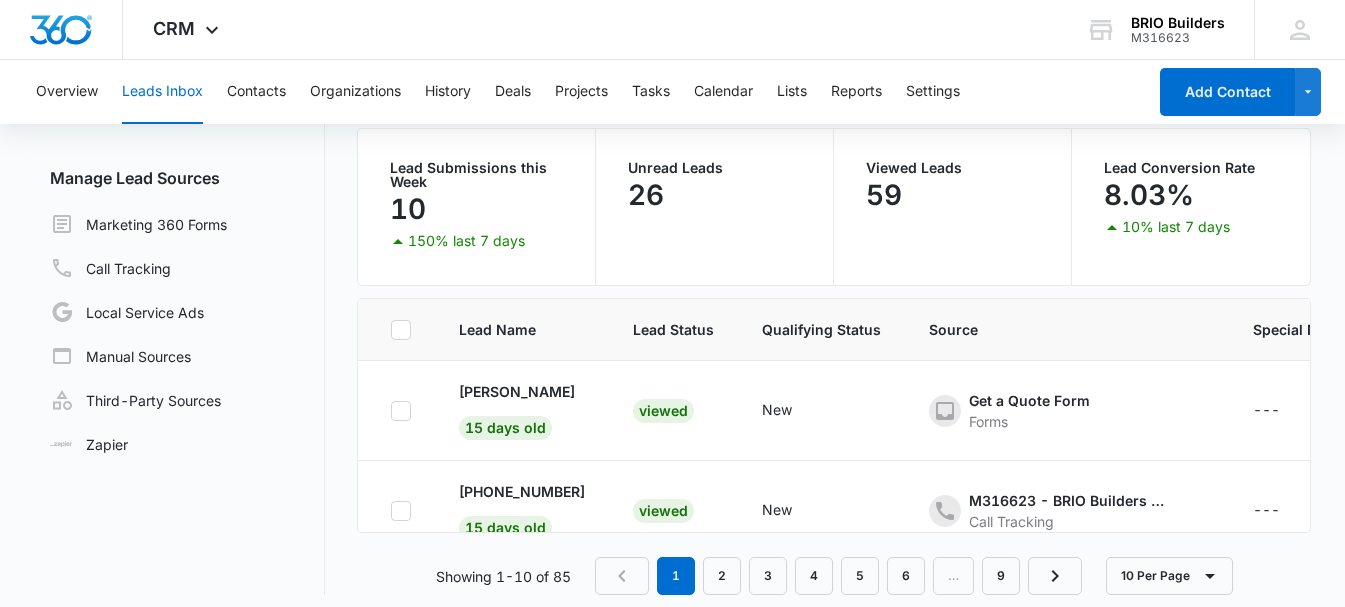
scroll to position [163, 0]
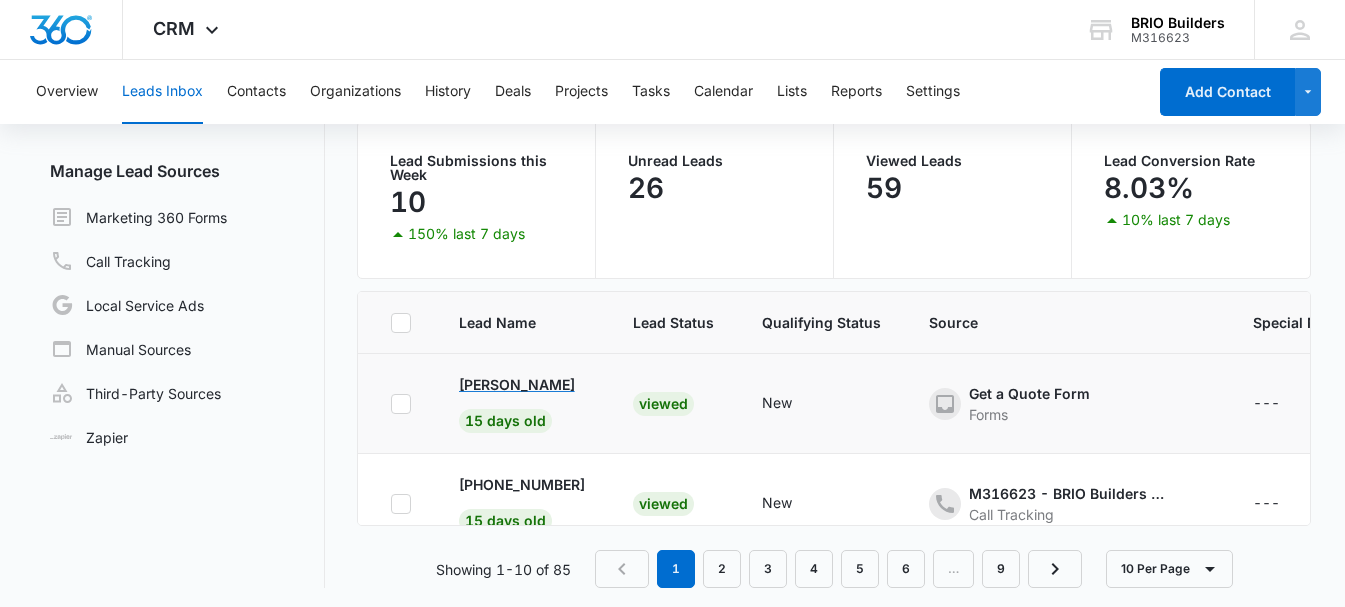
click at [501, 377] on p "[PERSON_NAME]" at bounding box center [517, 384] width 116 height 21
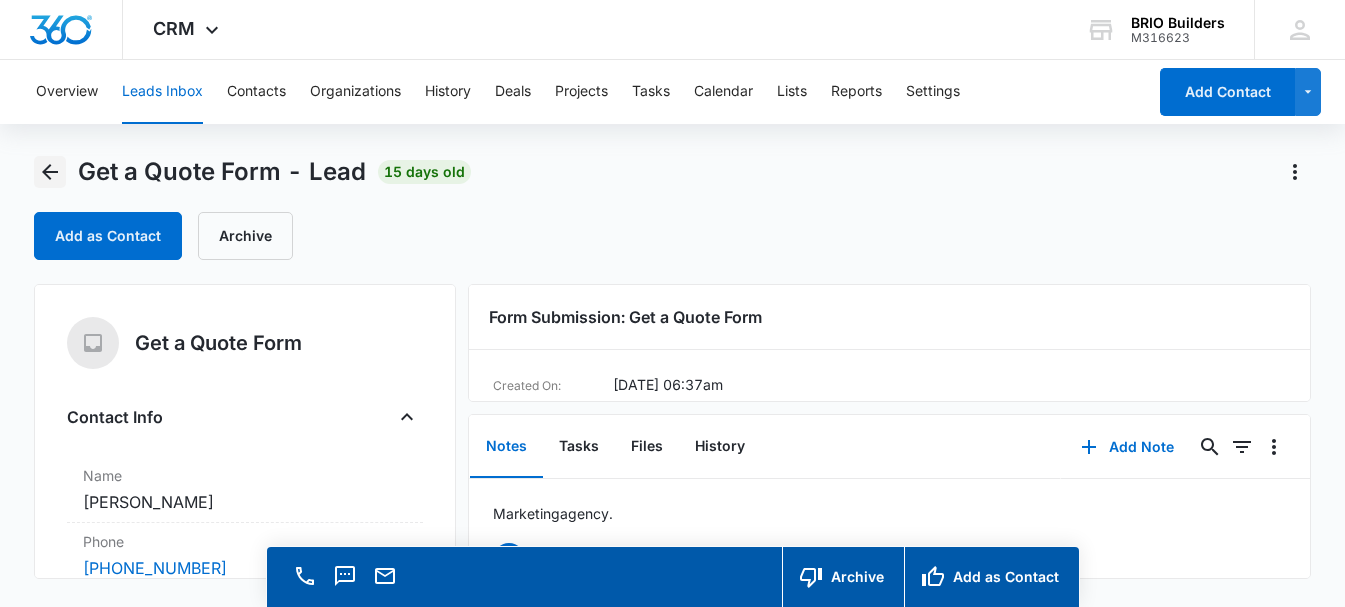
click at [50, 174] on icon "Back" at bounding box center [50, 172] width 24 height 24
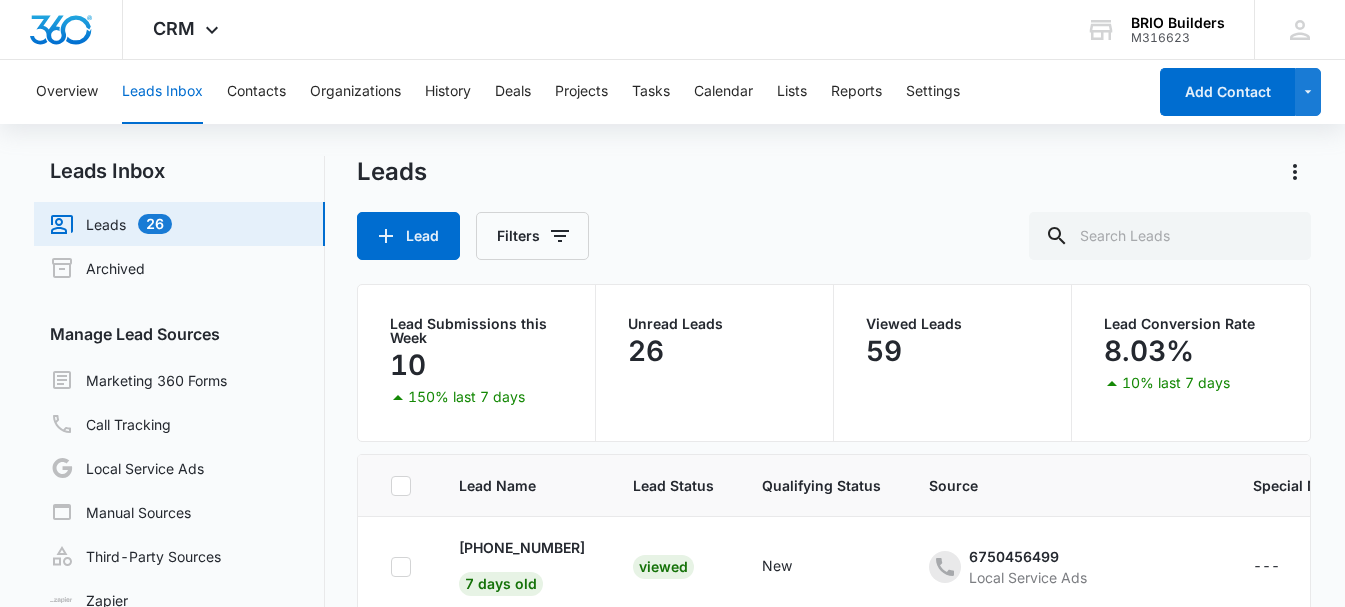
click at [118, 212] on link "Leads 26" at bounding box center [111, 224] width 122 height 24
